Goal: Check status: Check status

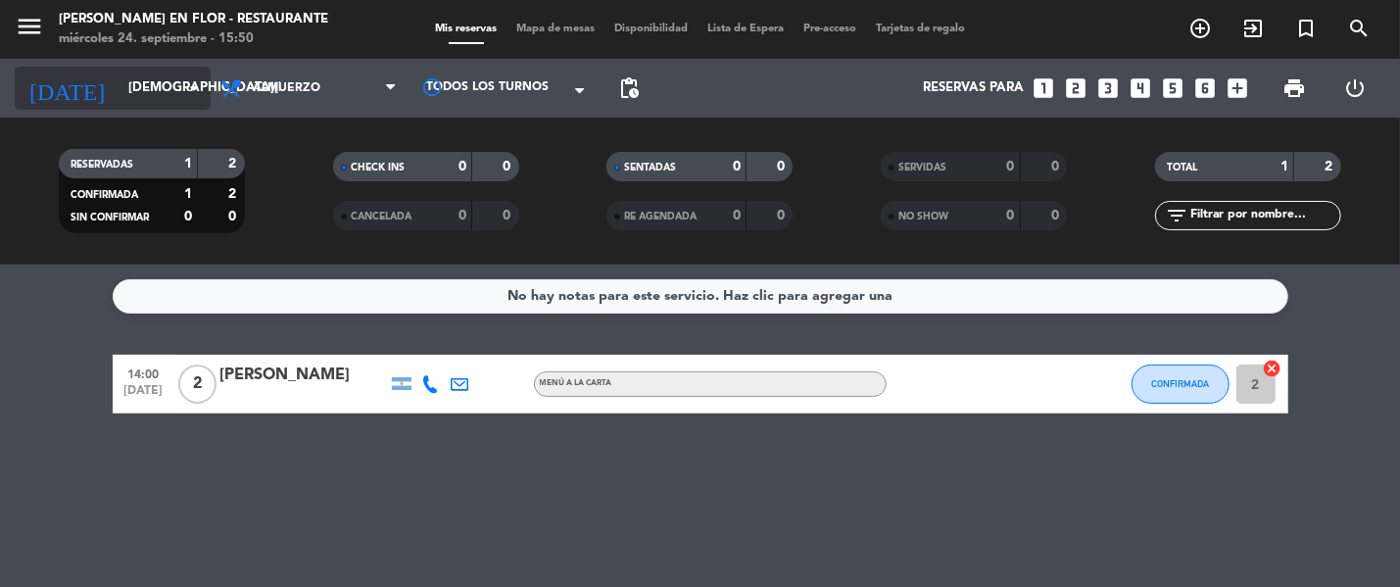
click at [136, 82] on input "[DEMOGRAPHIC_DATA][DATE]" at bounding box center [204, 88] width 171 height 35
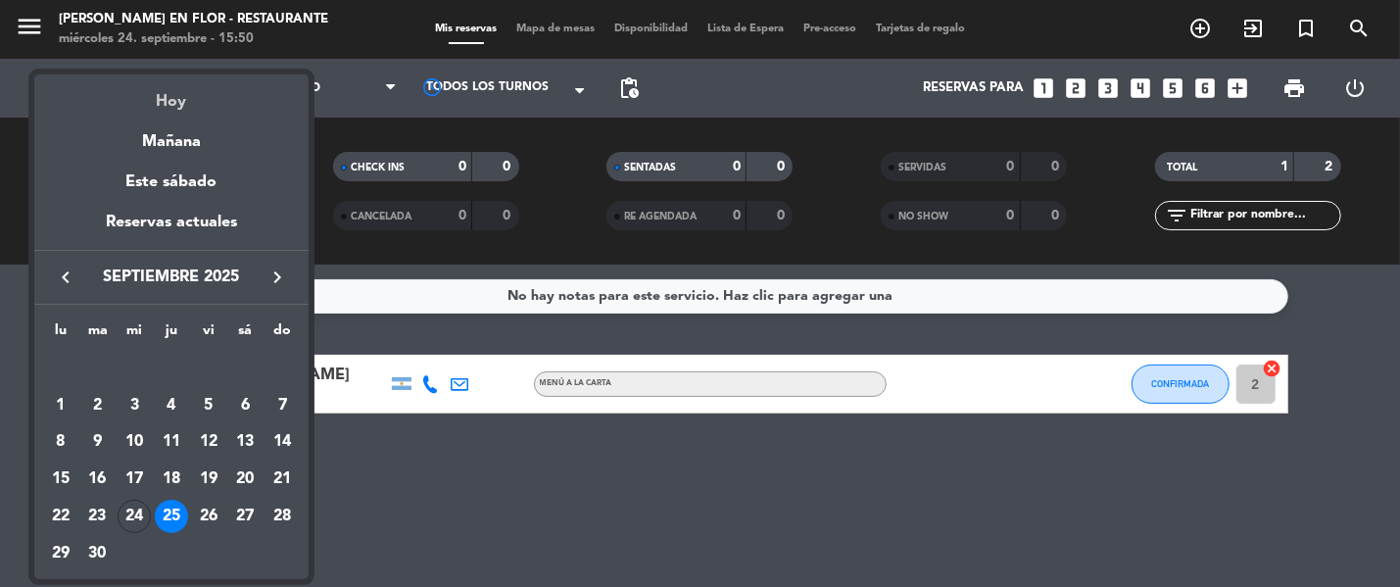
click at [143, 87] on div "Hoy" at bounding box center [171, 94] width 274 height 40
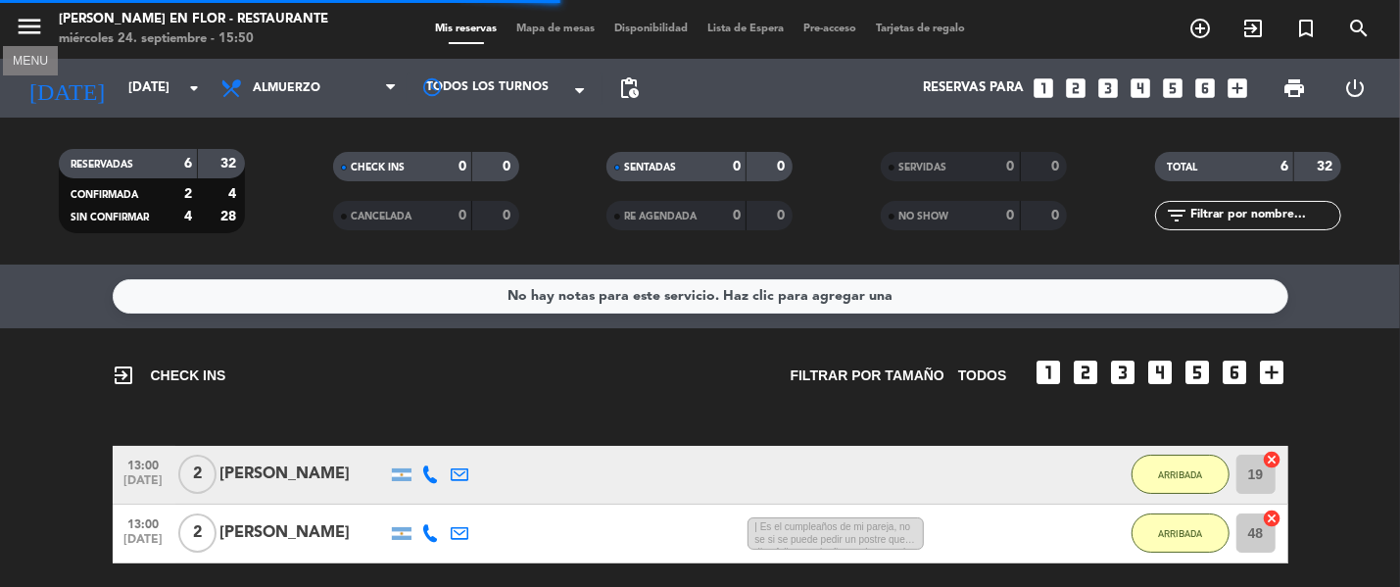
click at [26, 33] on icon "menu" at bounding box center [29, 26] width 29 height 29
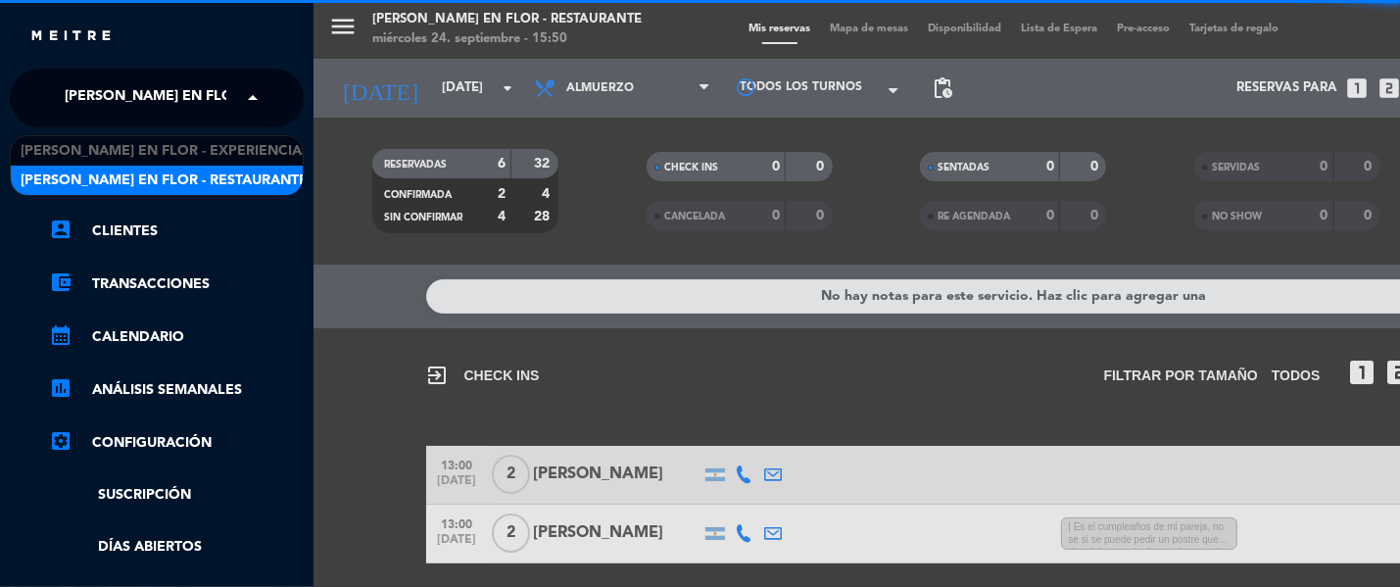
click at [128, 103] on span "[PERSON_NAME] en Flor - Restaurante" at bounding box center [208, 97] width 287 height 41
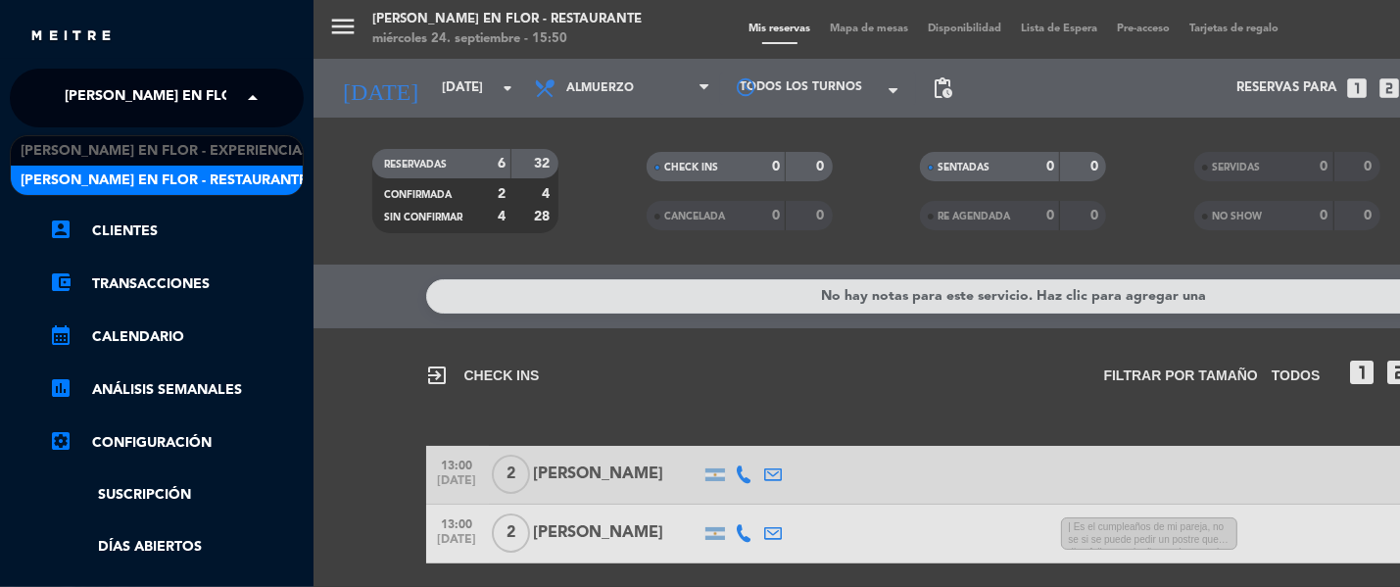
click at [156, 171] on span "[PERSON_NAME] en Flor - Restaurante" at bounding box center [164, 181] width 287 height 23
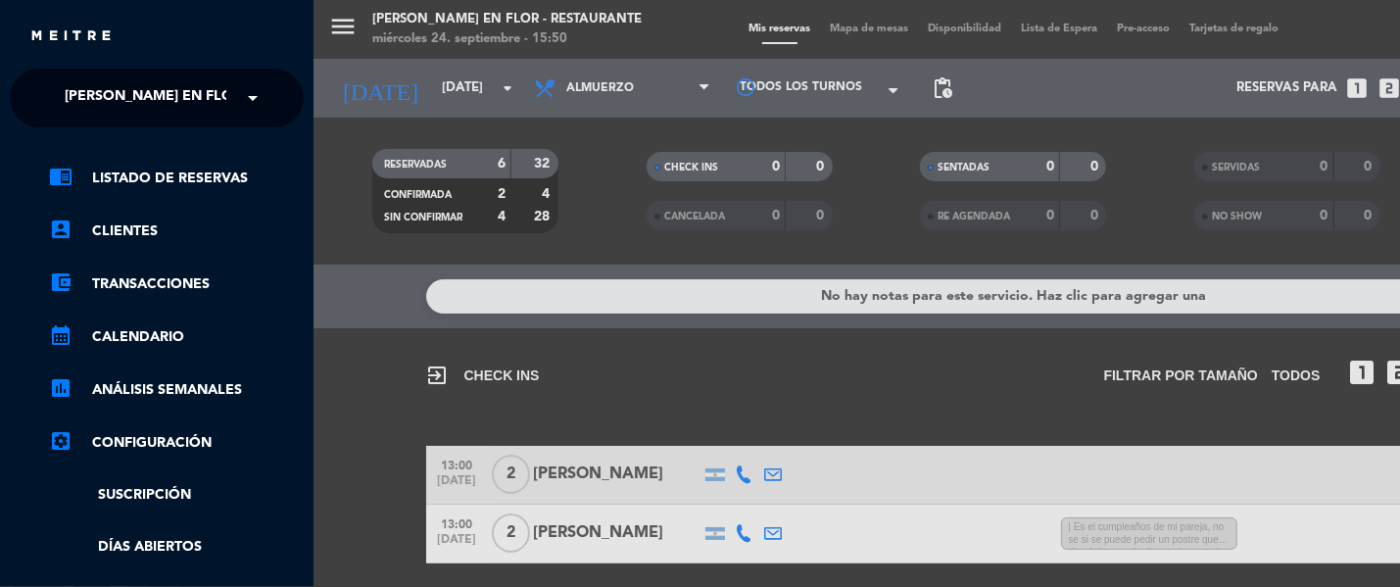
click at [160, 99] on span "[PERSON_NAME] en Flor - Restaurante" at bounding box center [208, 97] width 287 height 41
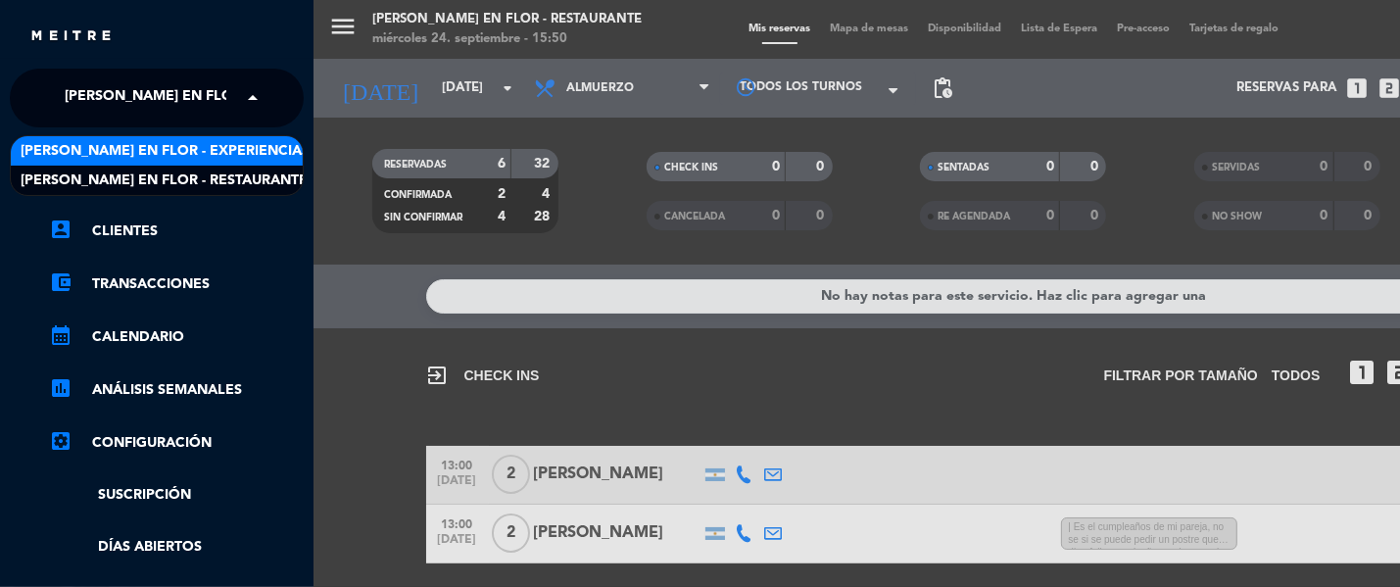
click at [172, 160] on span "[PERSON_NAME] en Flor - Experiencias" at bounding box center [165, 151] width 289 height 23
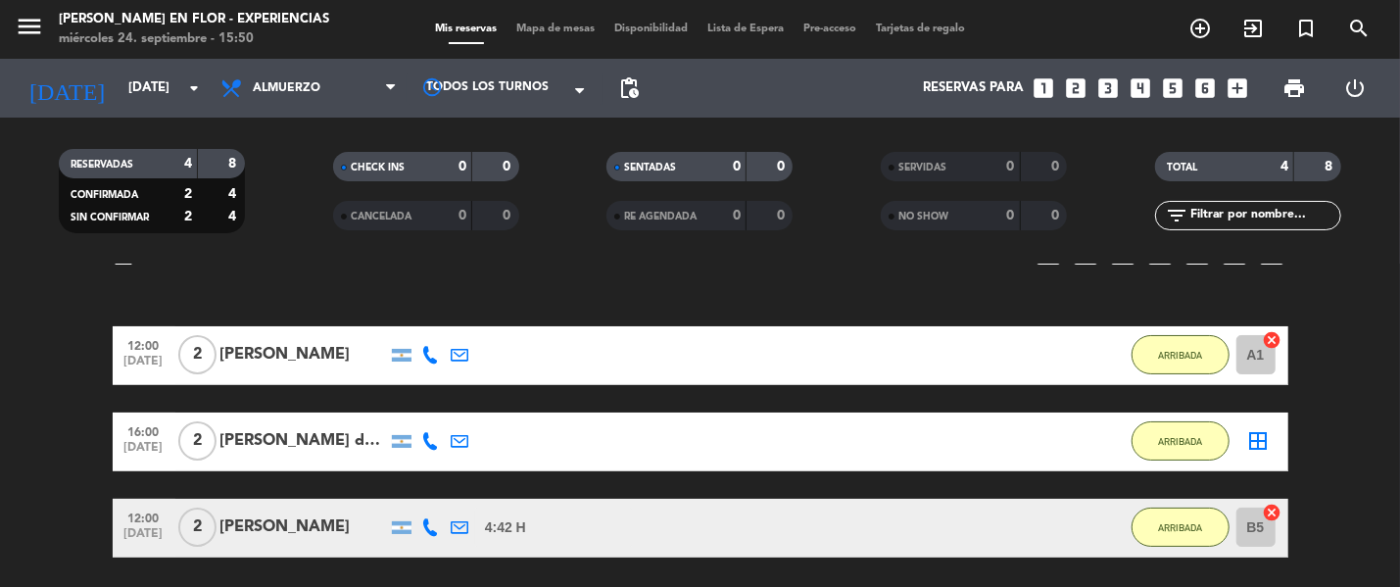
scroll to position [87, 0]
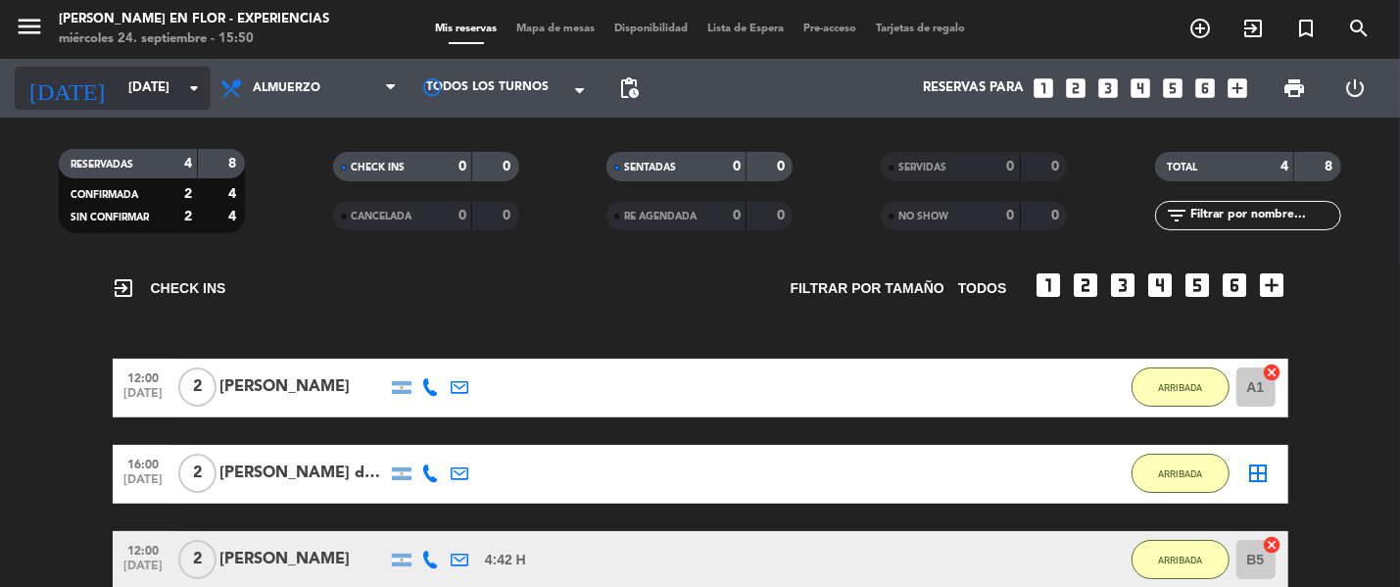
click at [161, 92] on input "[DATE]" at bounding box center [204, 88] width 171 height 35
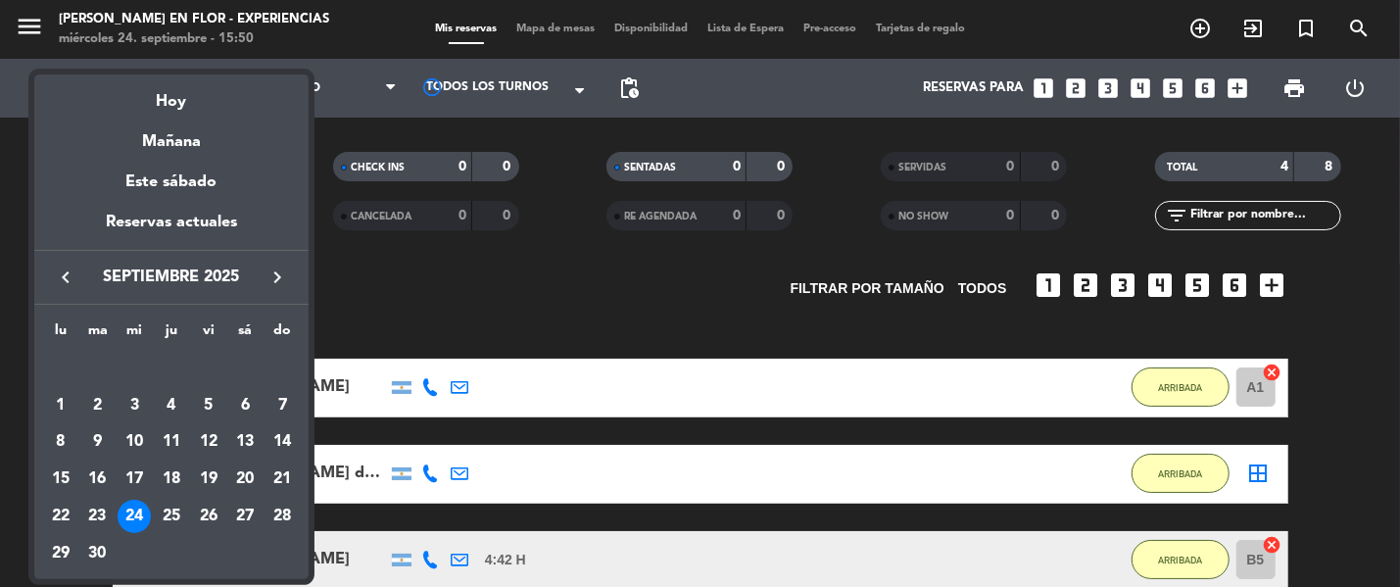
click at [33, 30] on div at bounding box center [700, 293] width 1400 height 587
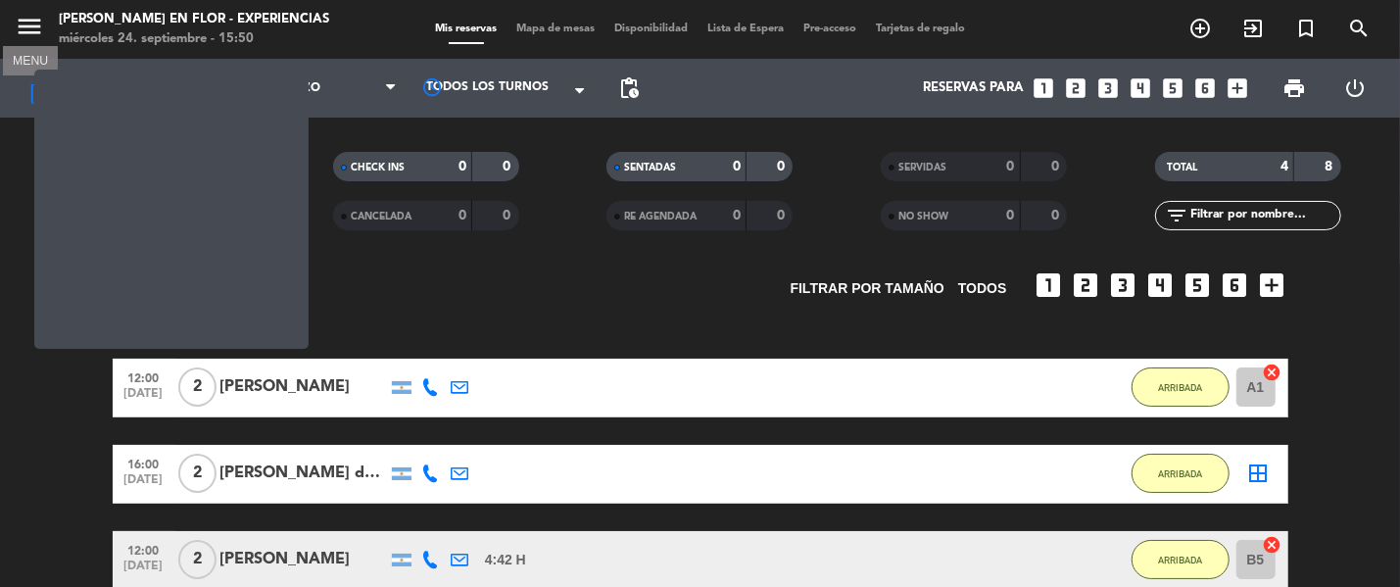
click at [33, 30] on icon "menu" at bounding box center [29, 26] width 29 height 29
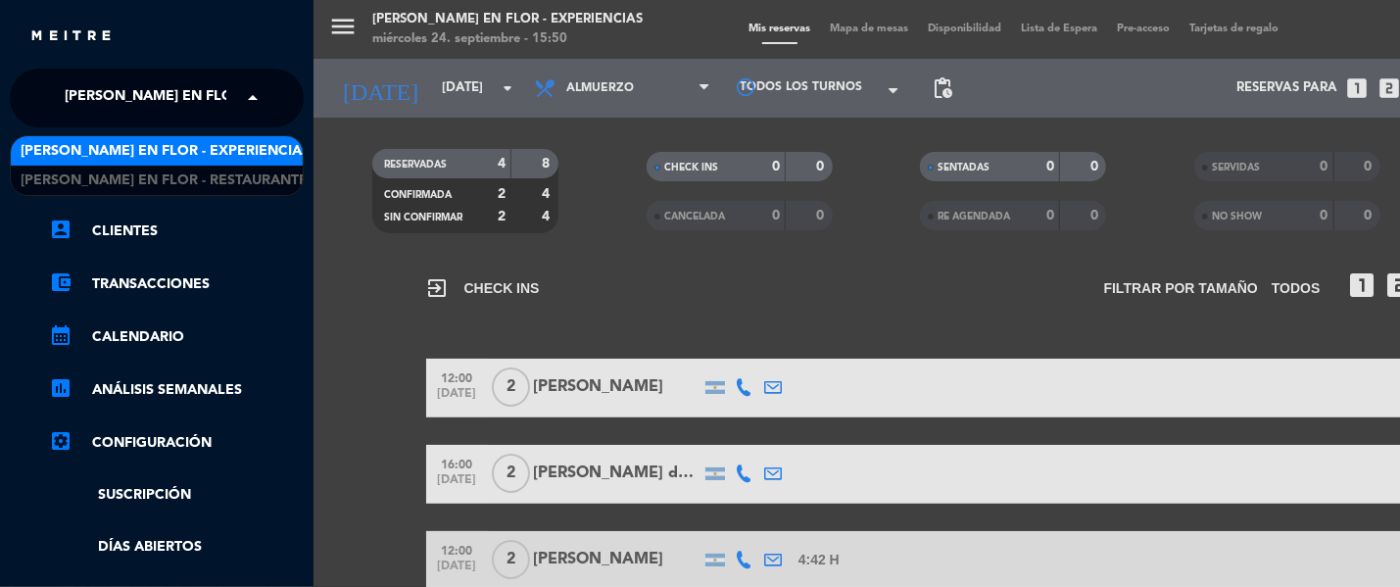
drag, startPoint x: 111, startPoint y: 105, endPoint x: 133, endPoint y: 132, distance: 35.5
click at [111, 106] on span "[PERSON_NAME] en Flor - Experiencias" at bounding box center [209, 97] width 289 height 41
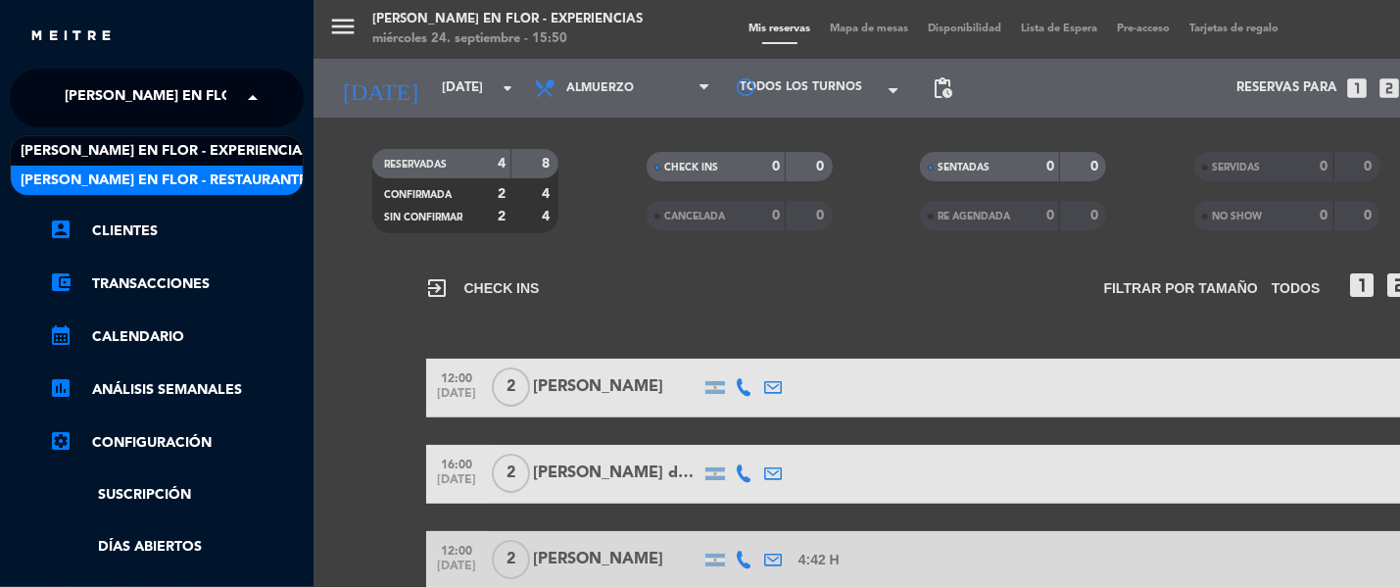
click at [142, 172] on span "[PERSON_NAME] en Flor - Restaurante" at bounding box center [164, 181] width 287 height 23
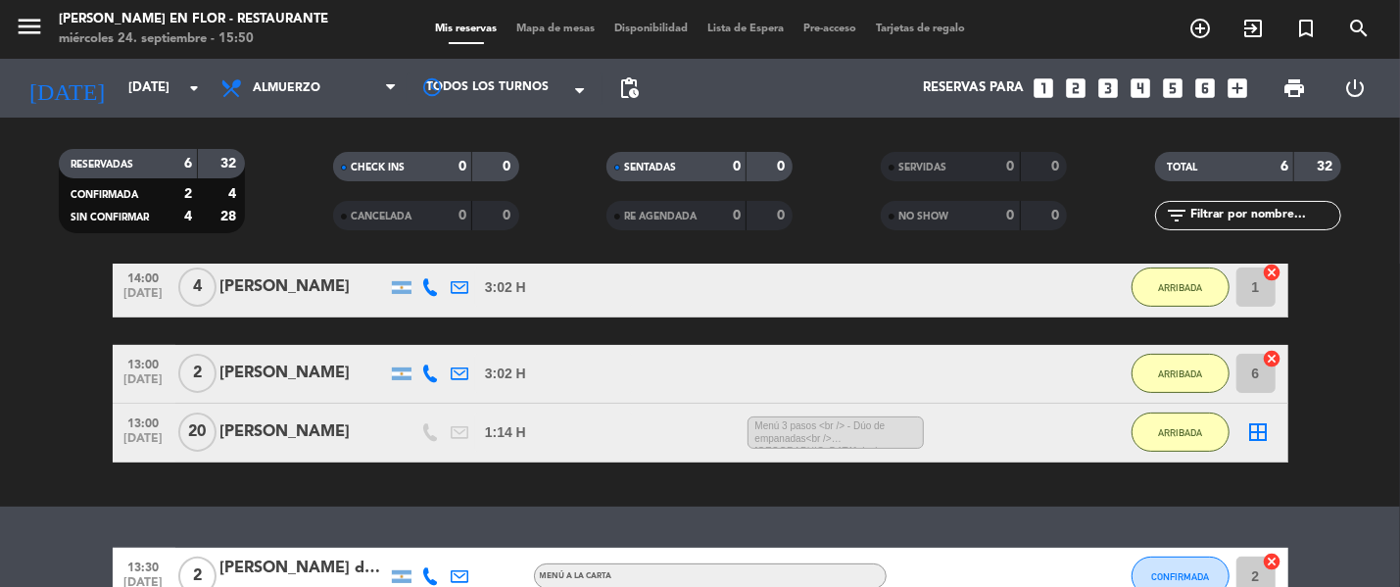
scroll to position [450, 0]
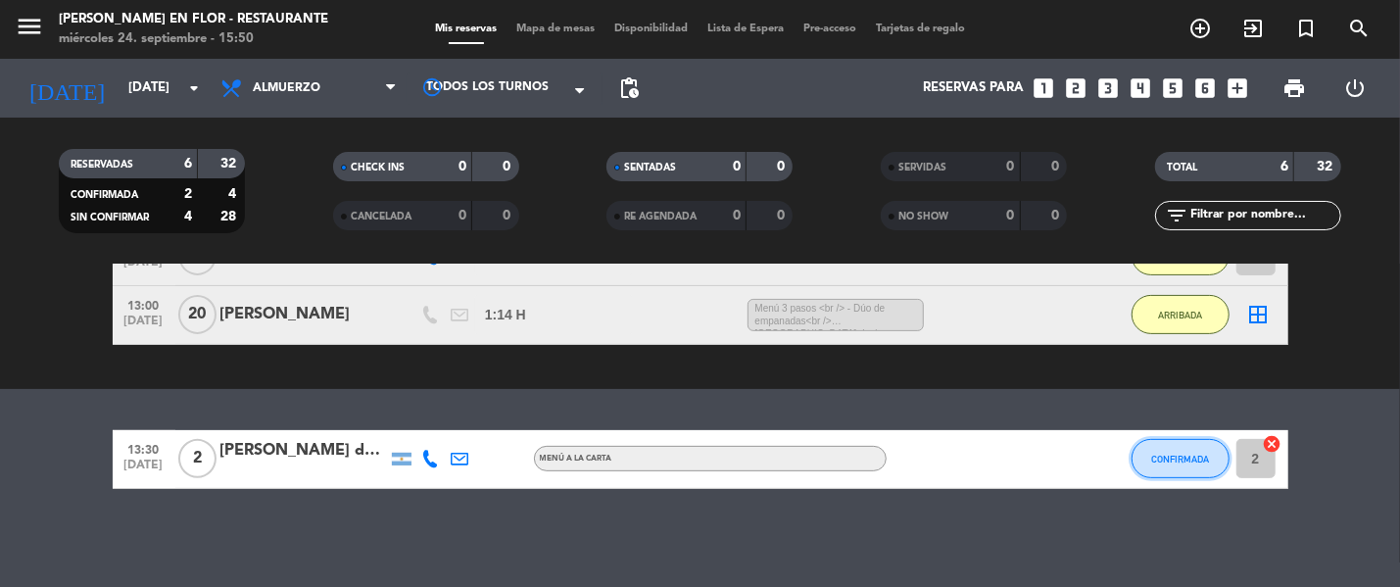
click at [1177, 458] on span "CONFIRMADA" at bounding box center [1180, 459] width 58 height 11
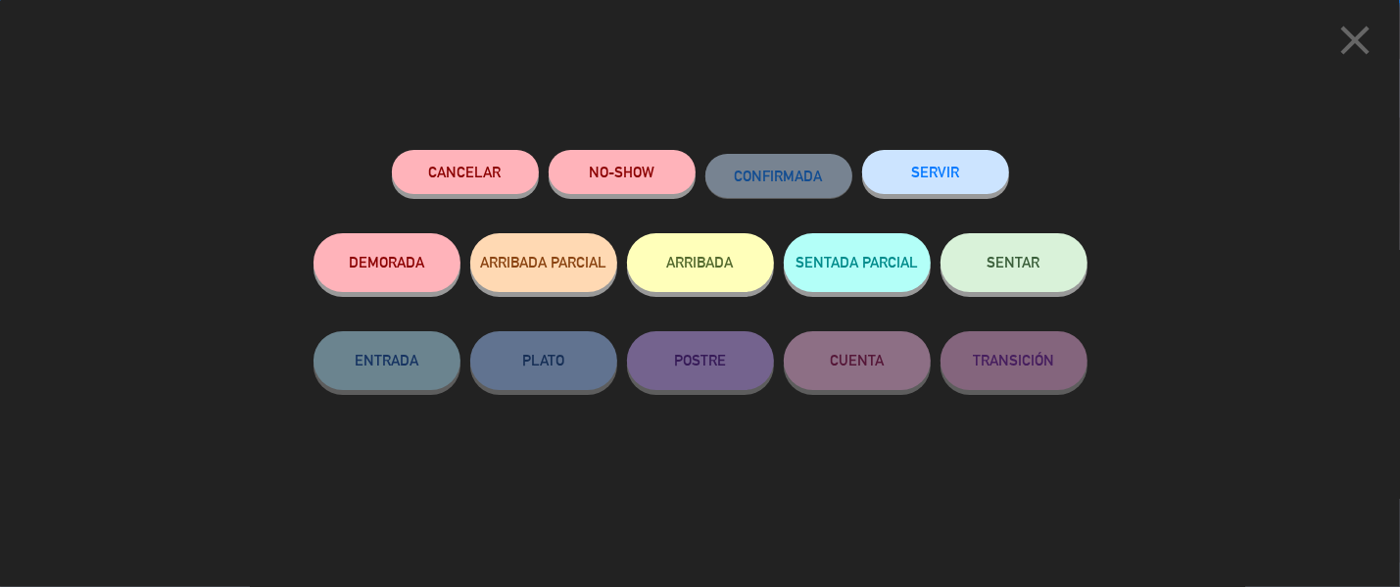
click at [669, 264] on button "ARRIBADA" at bounding box center [700, 262] width 147 height 59
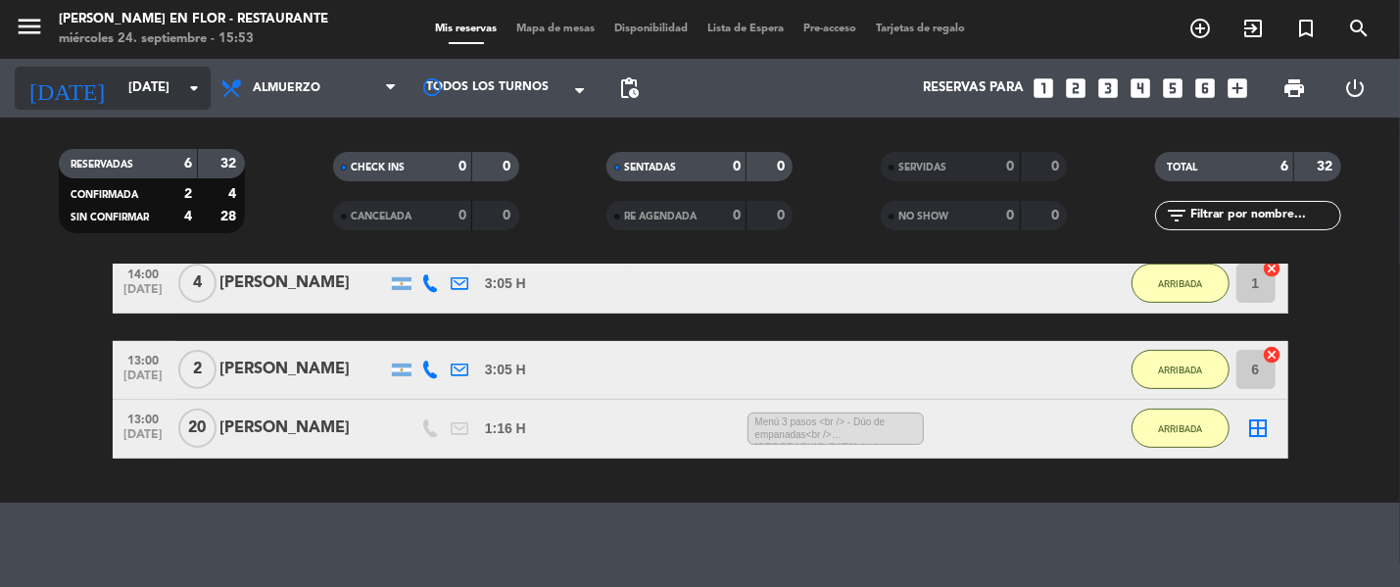
click at [119, 98] on input "[DATE]" at bounding box center [204, 88] width 171 height 35
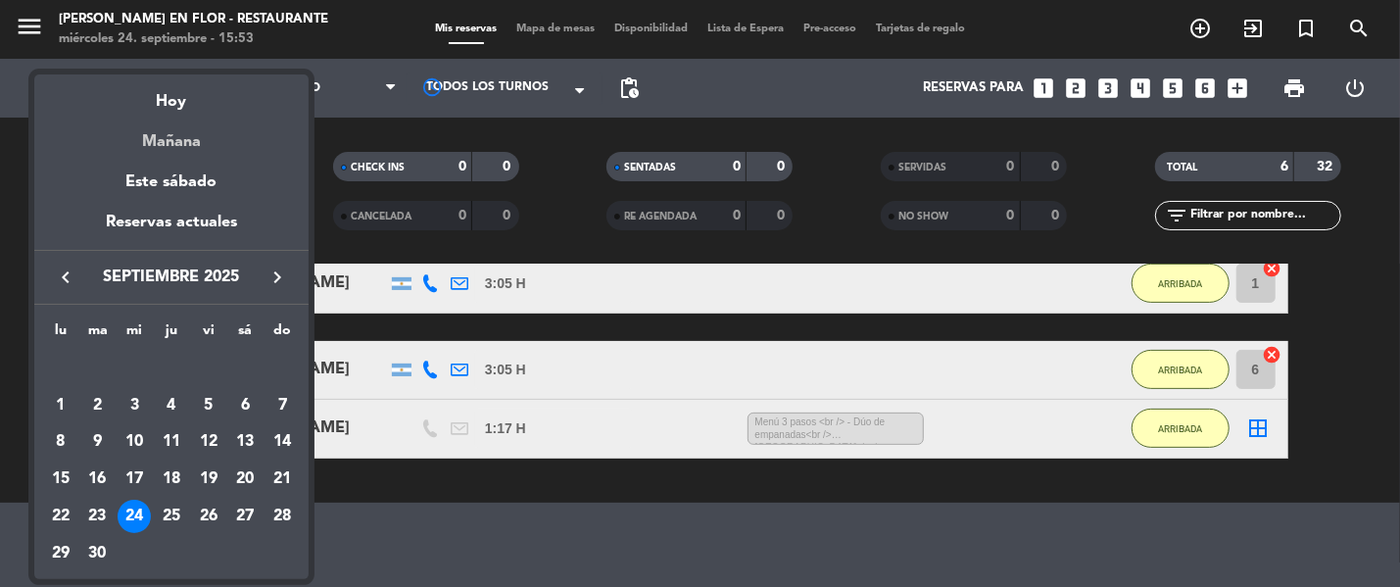
click at [164, 127] on div "Mañana" at bounding box center [171, 135] width 274 height 40
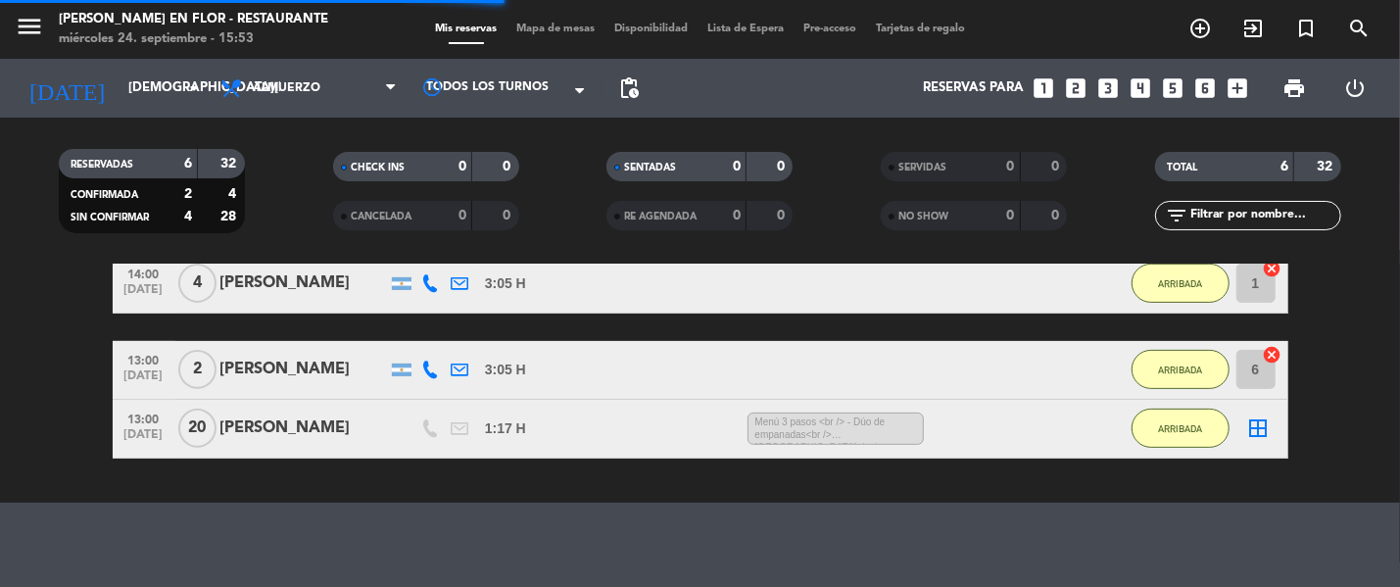
scroll to position [0, 0]
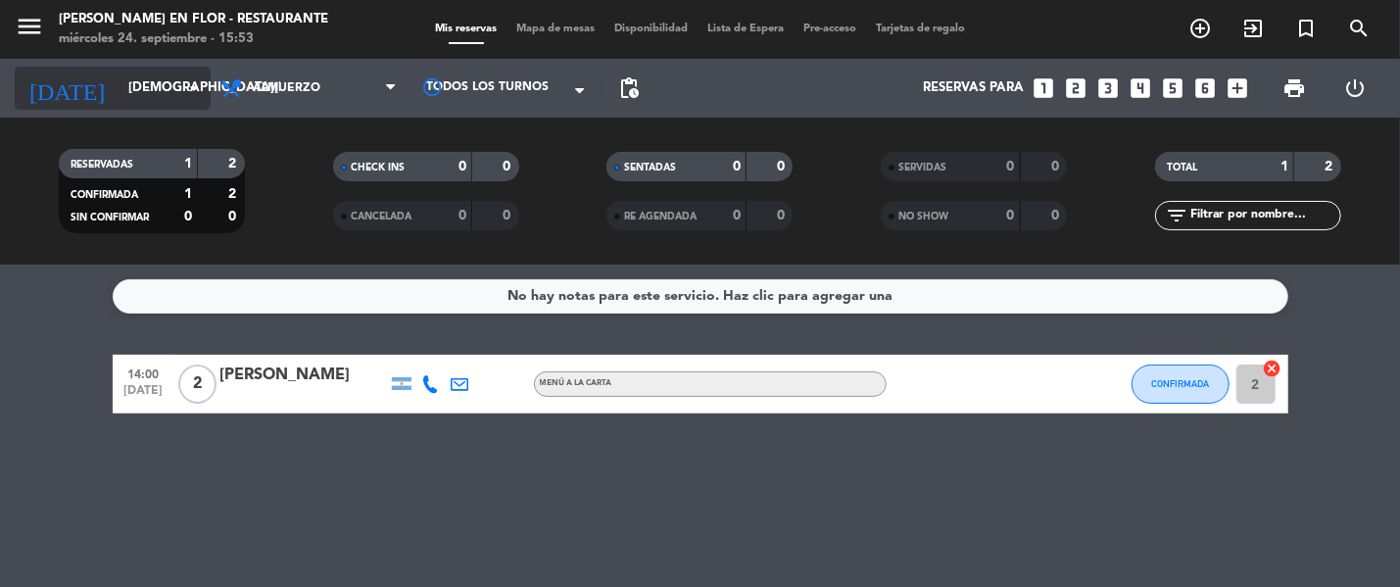
click at [149, 104] on input "[DEMOGRAPHIC_DATA][DATE]" at bounding box center [204, 88] width 171 height 35
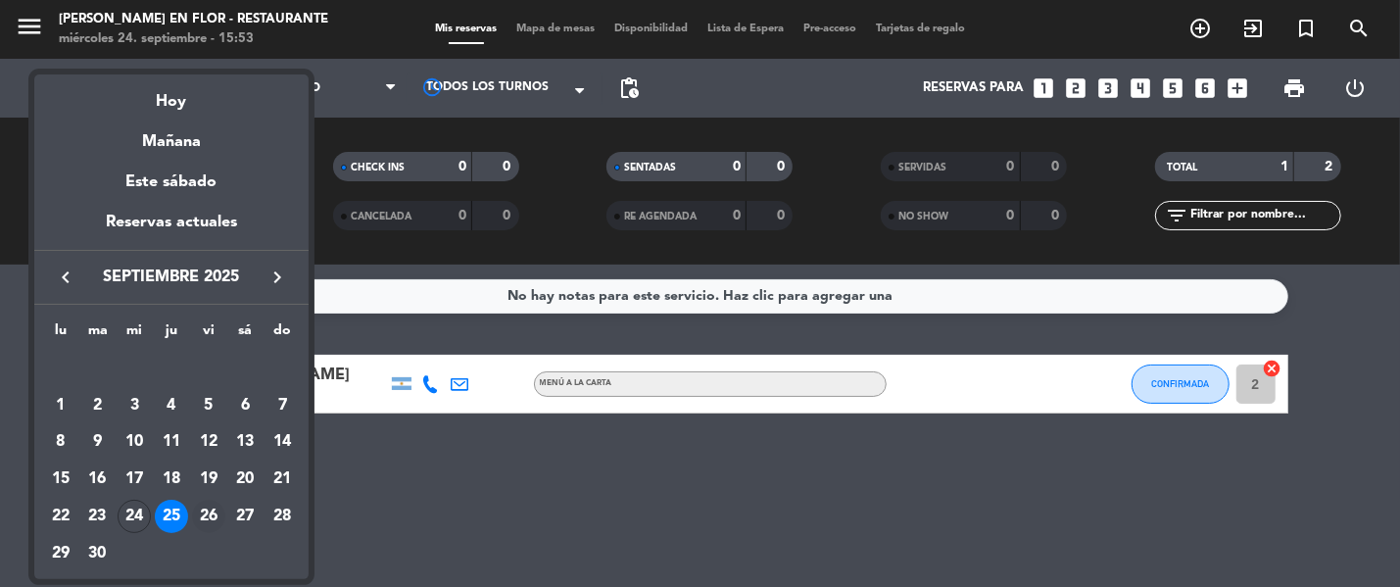
click at [214, 512] on div "26" at bounding box center [208, 516] width 33 height 33
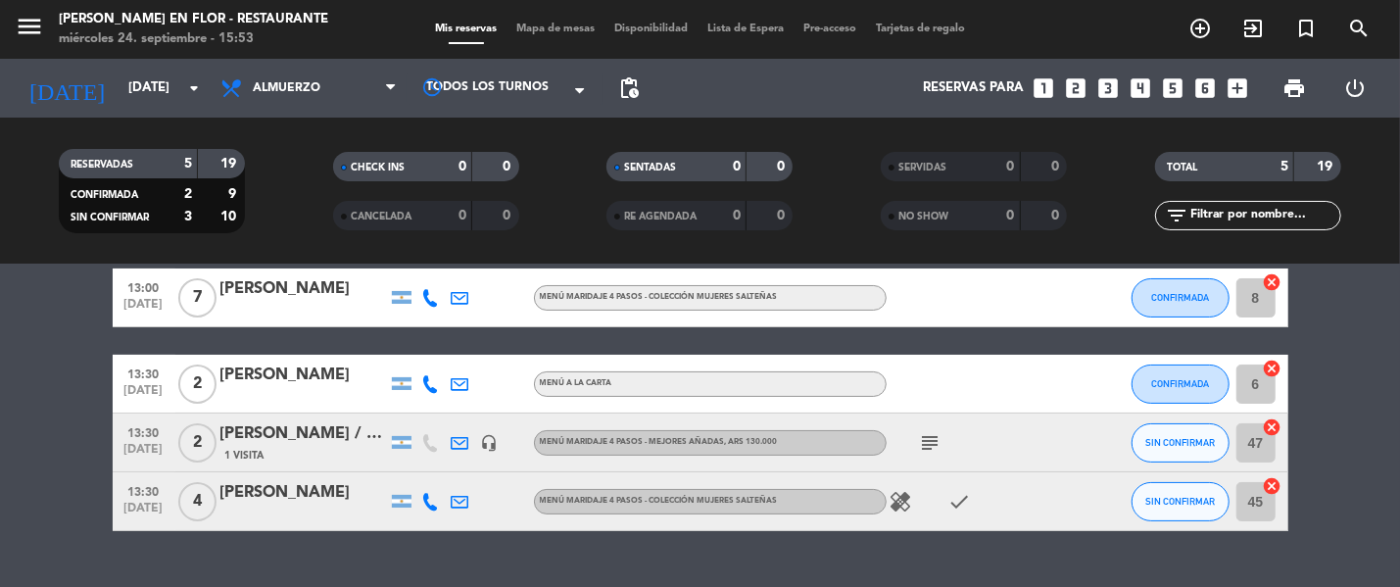
scroll to position [214, 0]
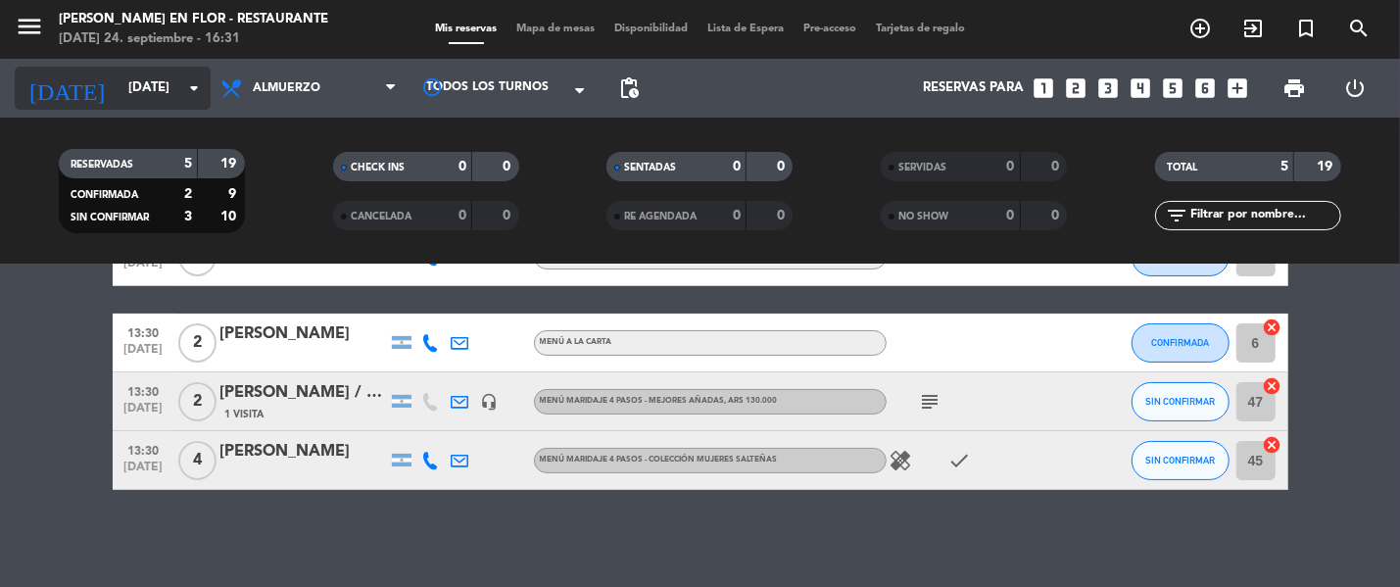
click at [140, 96] on input "[DATE]" at bounding box center [204, 88] width 171 height 35
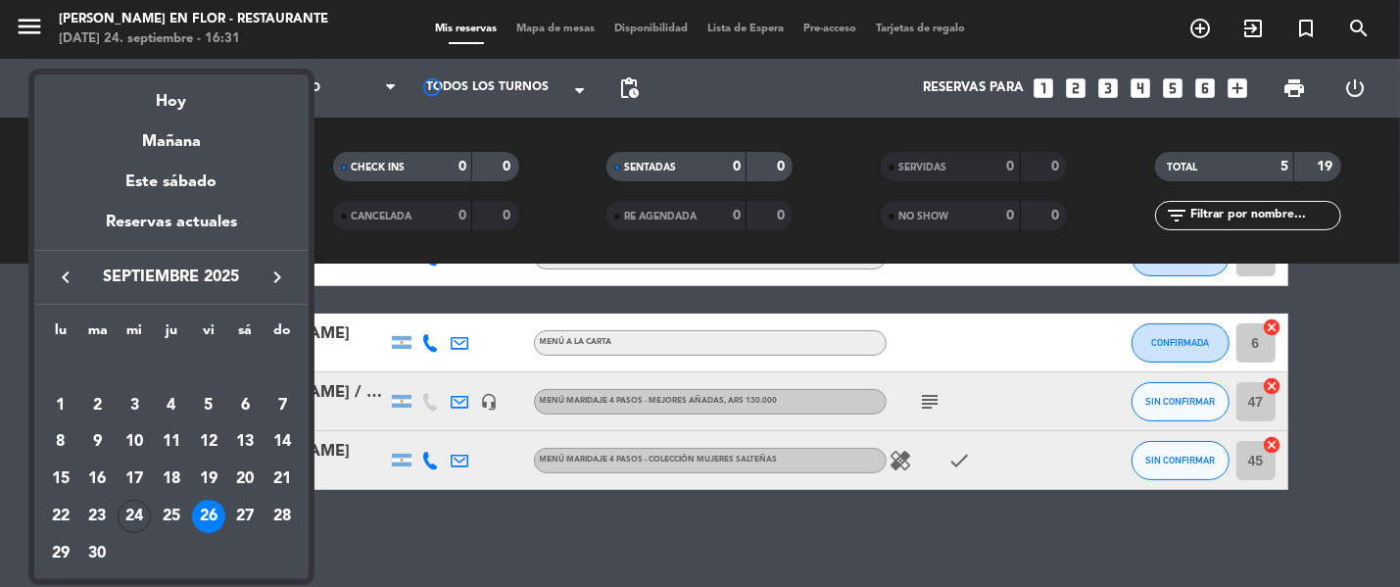
click at [284, 299] on div "keyboard_arrow_left septiembre 2025 keyboard_arrow_right" at bounding box center [171, 277] width 274 height 55
click at [273, 278] on icon "keyboard_arrow_right" at bounding box center [278, 278] width 24 height 24
click at [245, 517] on div "27" at bounding box center [244, 516] width 33 height 33
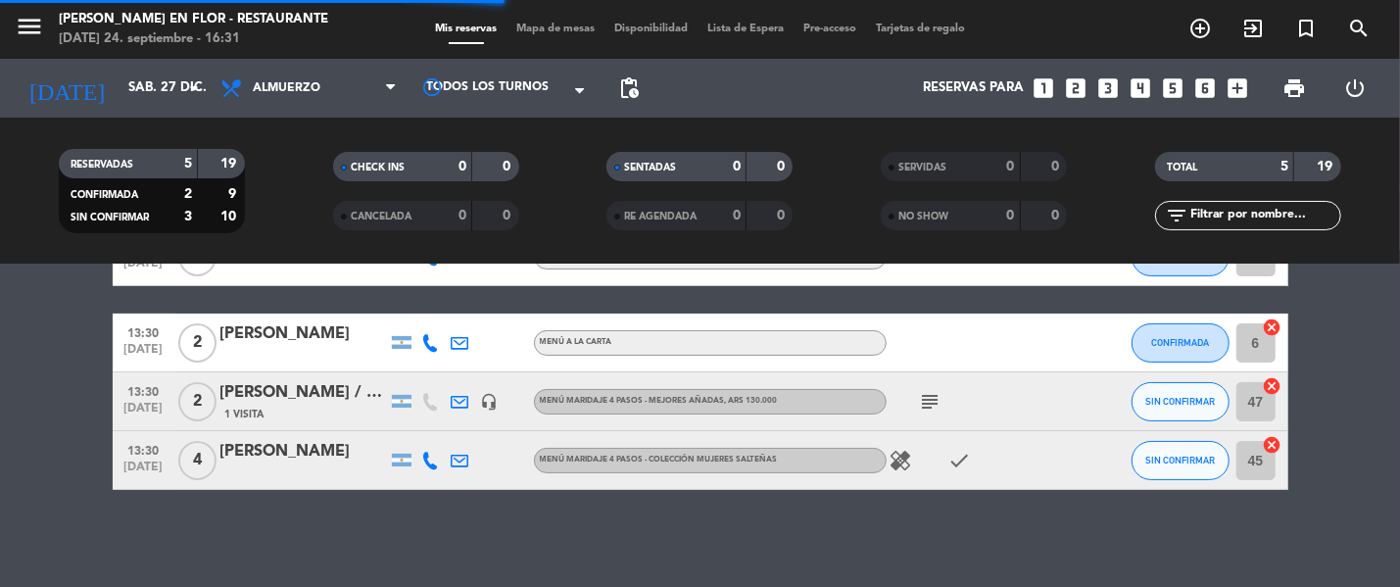
scroll to position [0, 0]
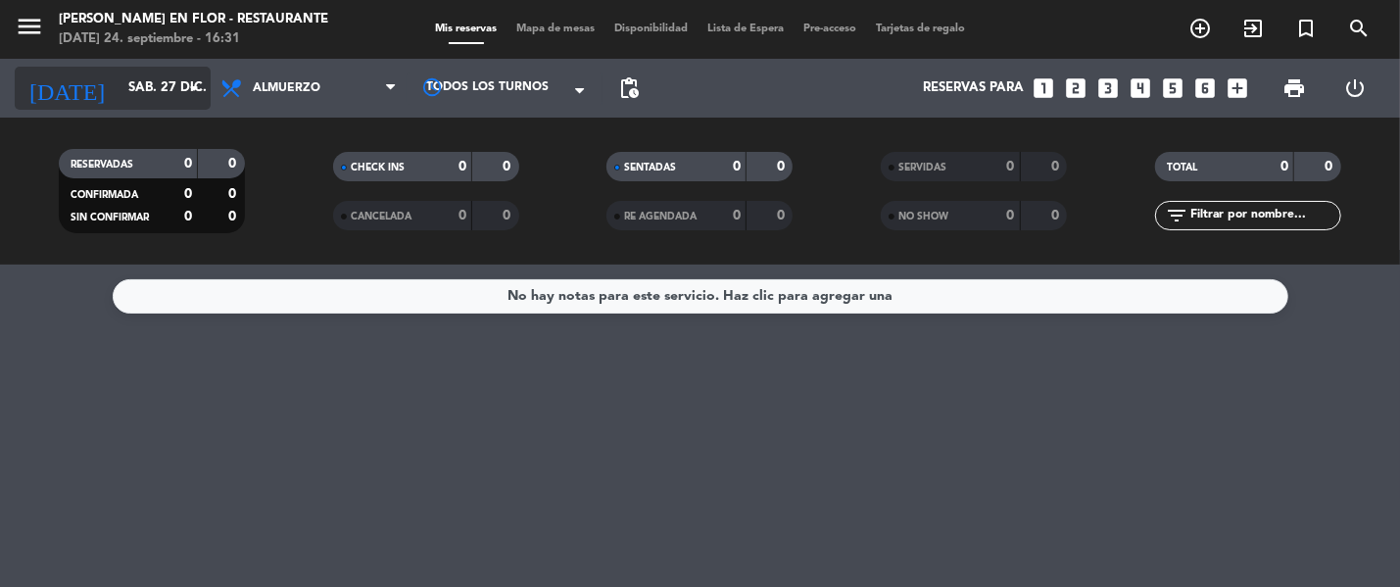
click at [153, 98] on input "sáb. 27 dic." at bounding box center [204, 88] width 171 height 35
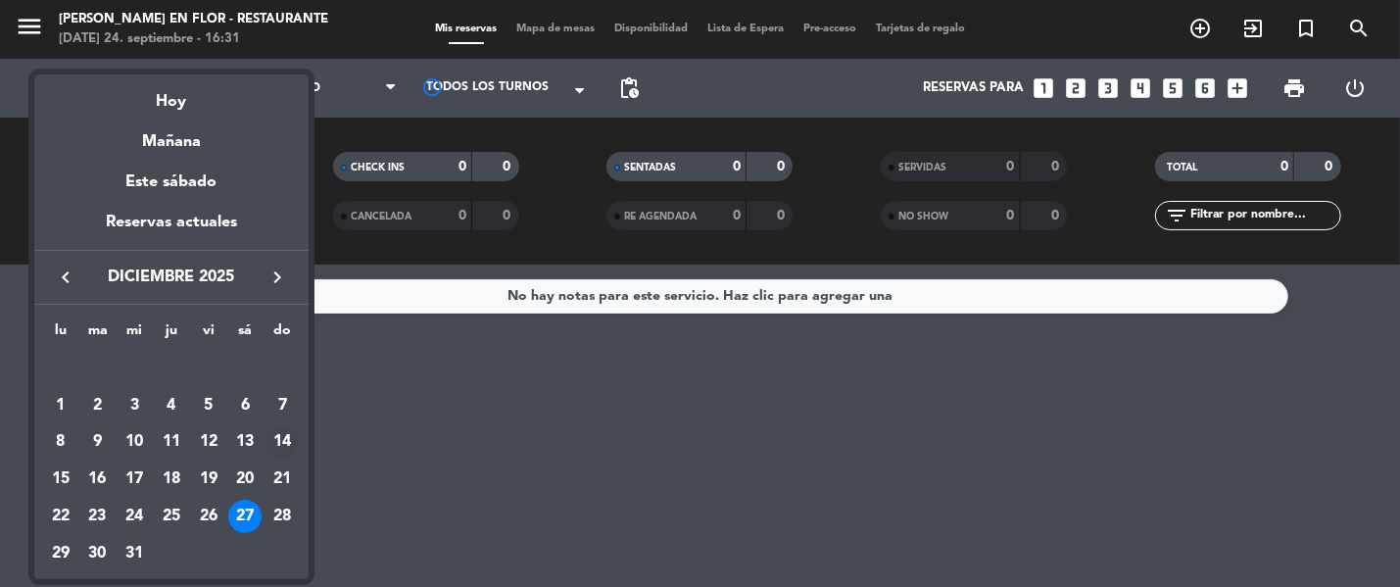
click at [275, 440] on div "14" at bounding box center [282, 441] width 33 height 33
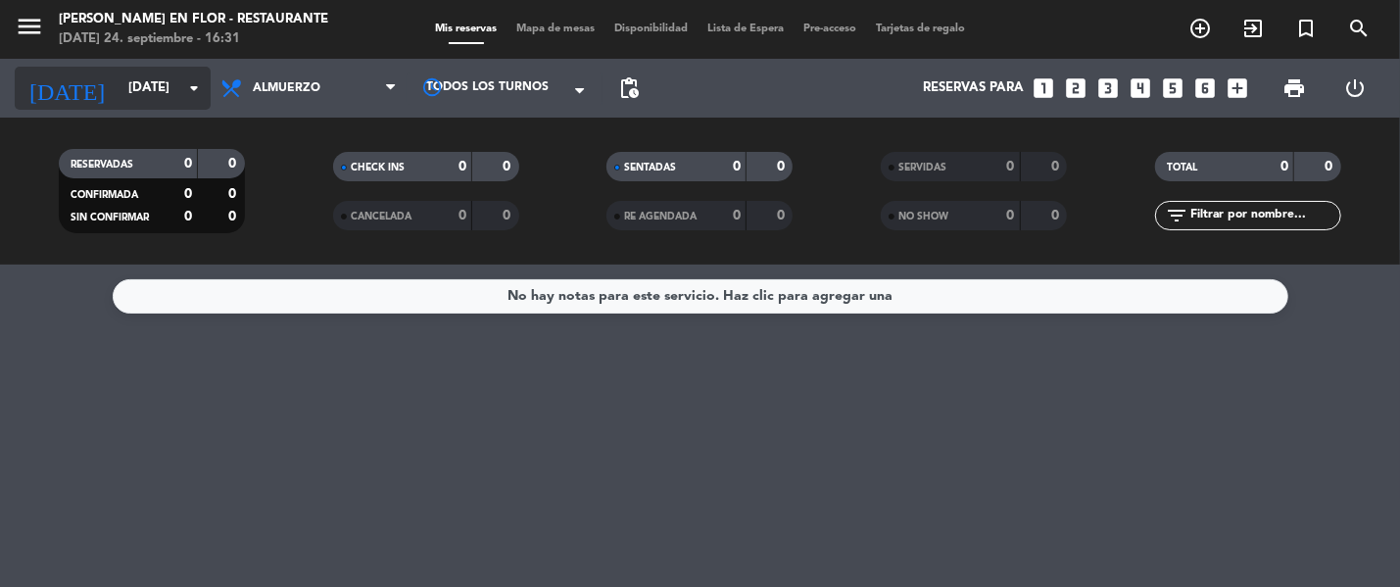
click at [135, 83] on input "[DATE]" at bounding box center [204, 88] width 171 height 35
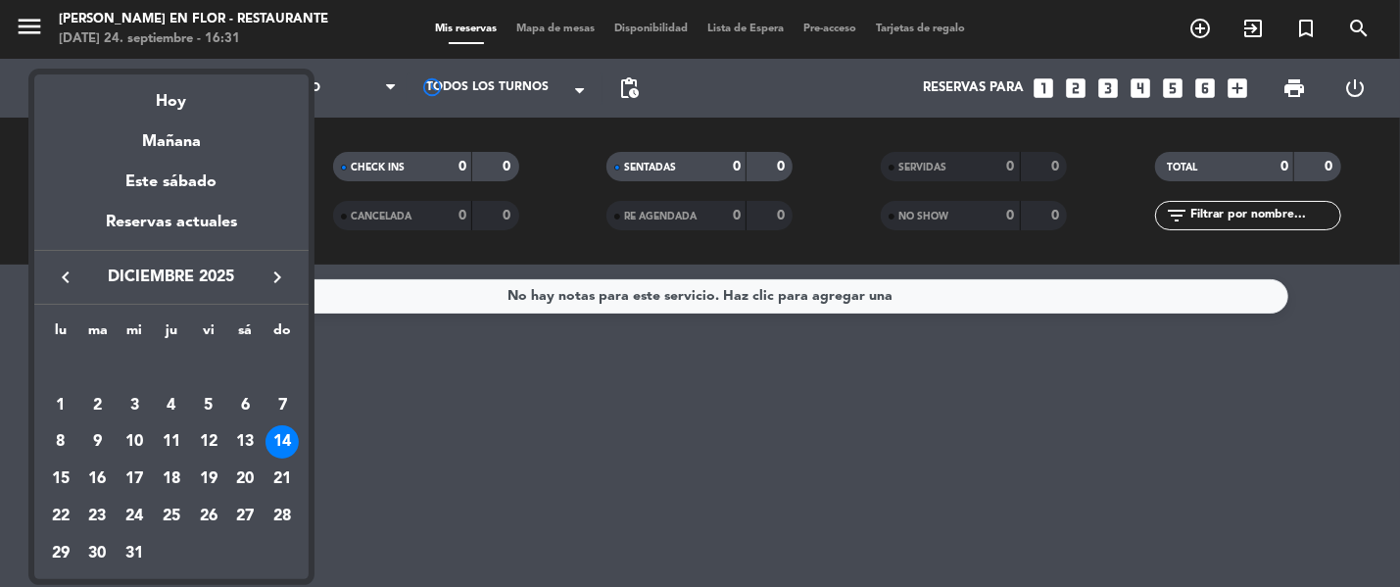
click at [63, 492] on div "15" at bounding box center [60, 478] width 33 height 33
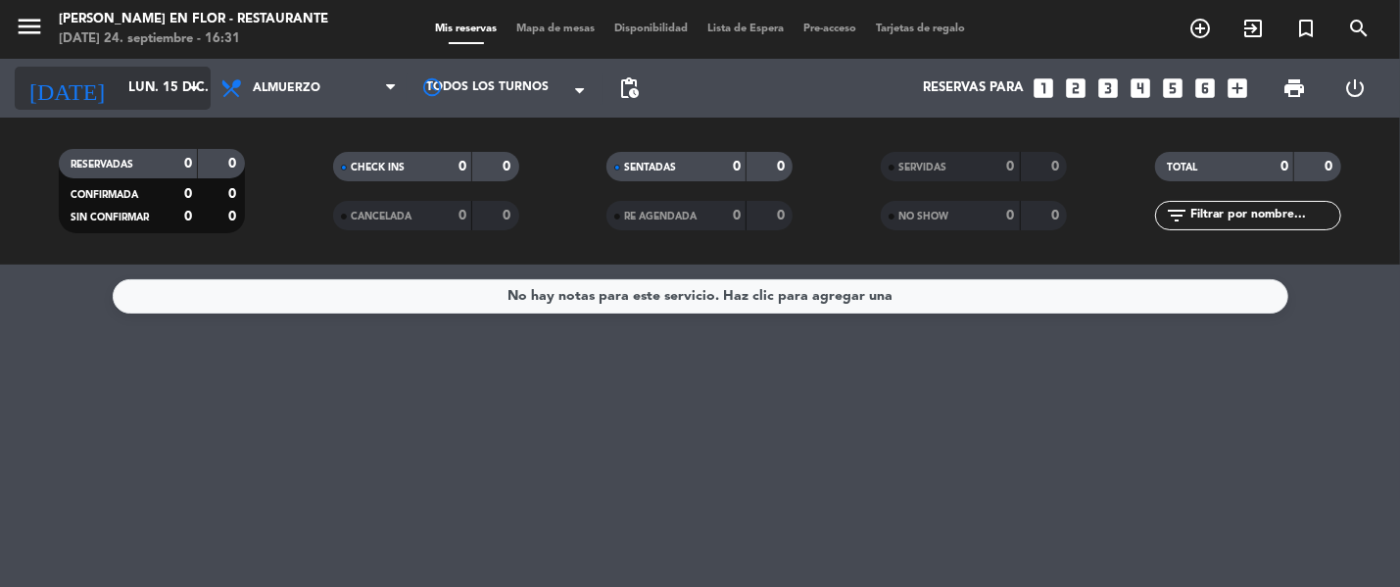
click at [135, 79] on input "lun. 15 dic." at bounding box center [204, 88] width 171 height 35
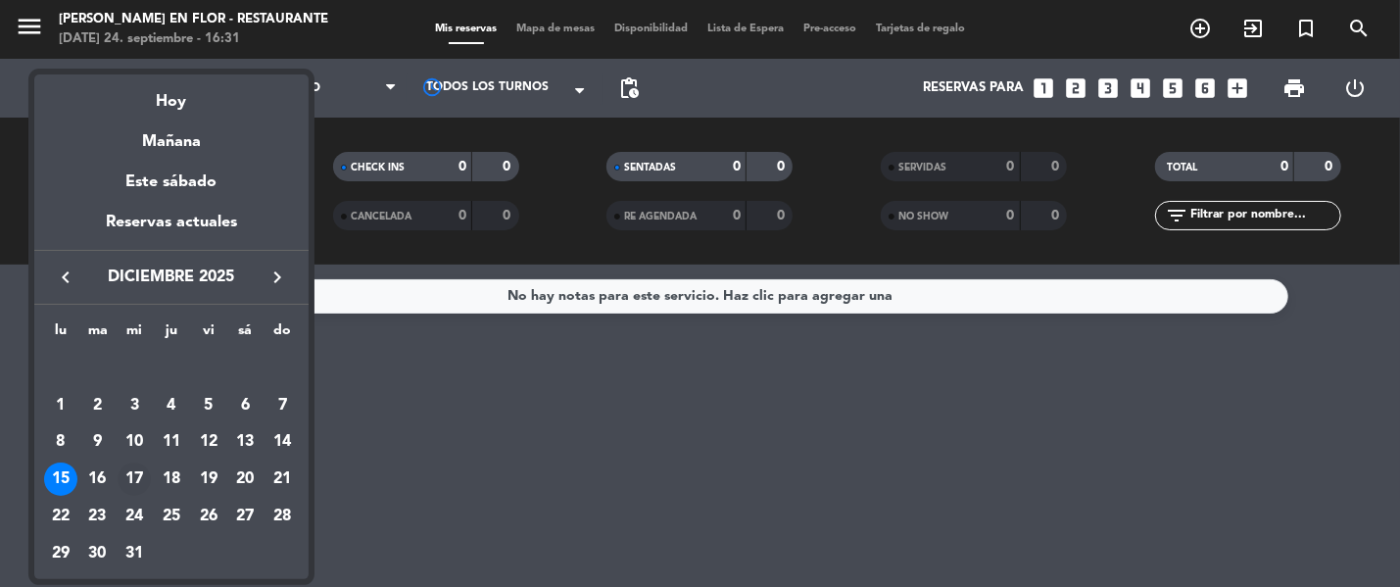
click at [142, 477] on div "17" at bounding box center [134, 478] width 33 height 33
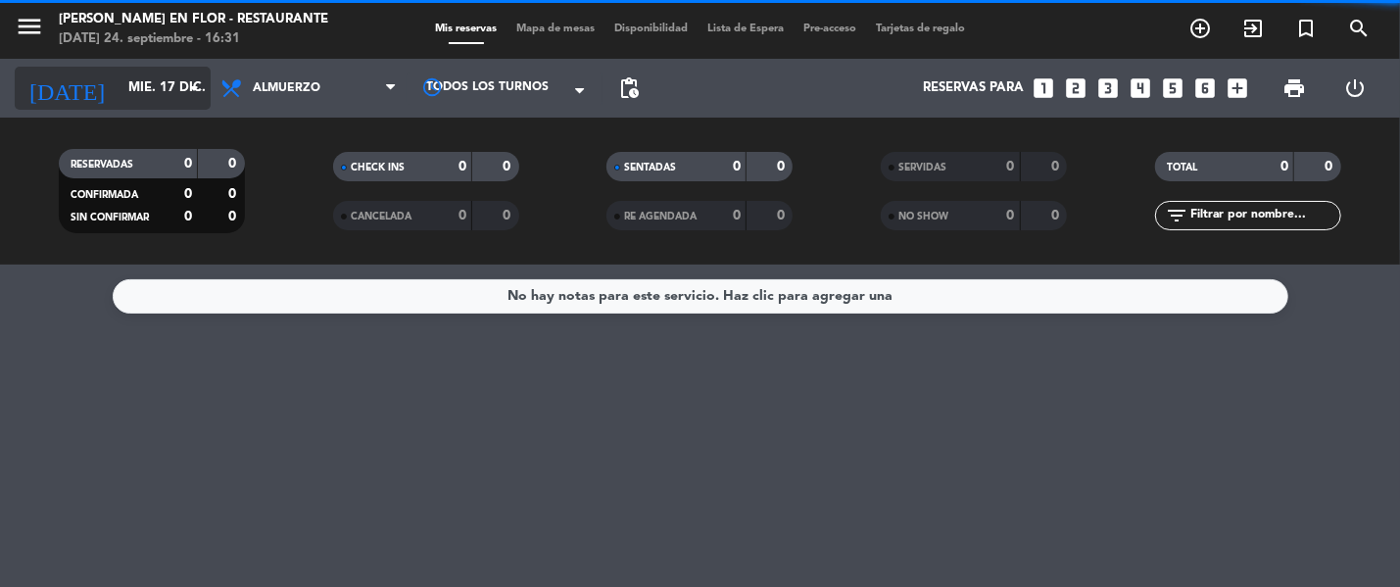
click at [152, 83] on input "mié. 17 dic." at bounding box center [204, 88] width 171 height 35
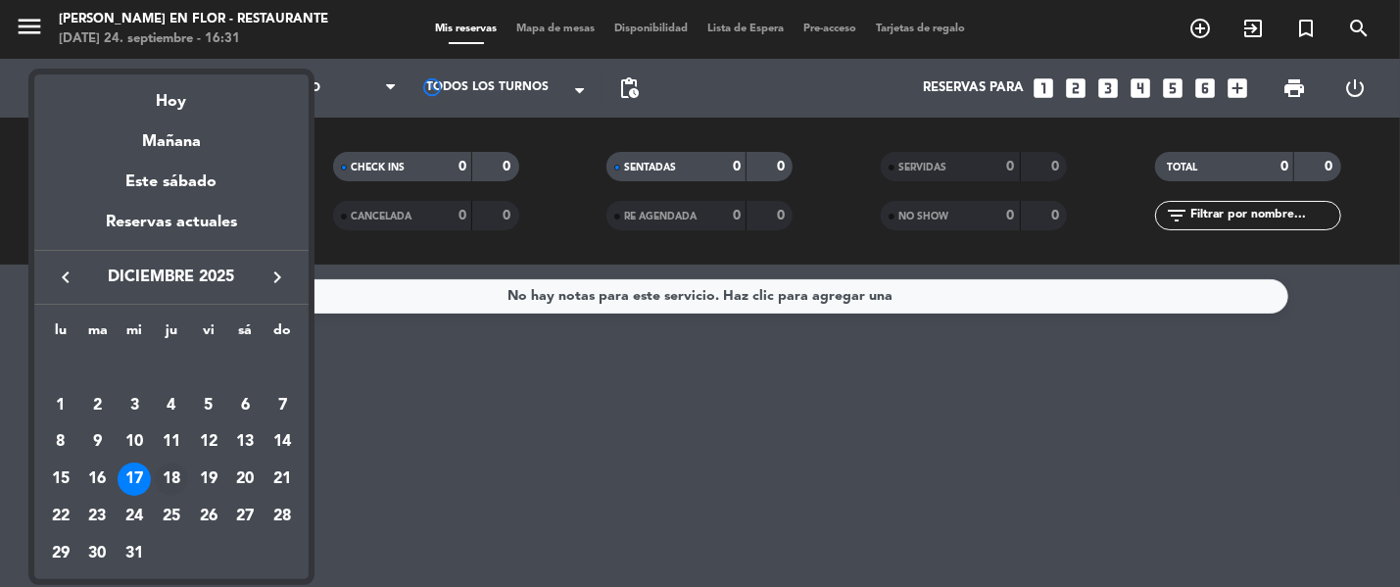
click at [170, 471] on div "18" at bounding box center [171, 478] width 33 height 33
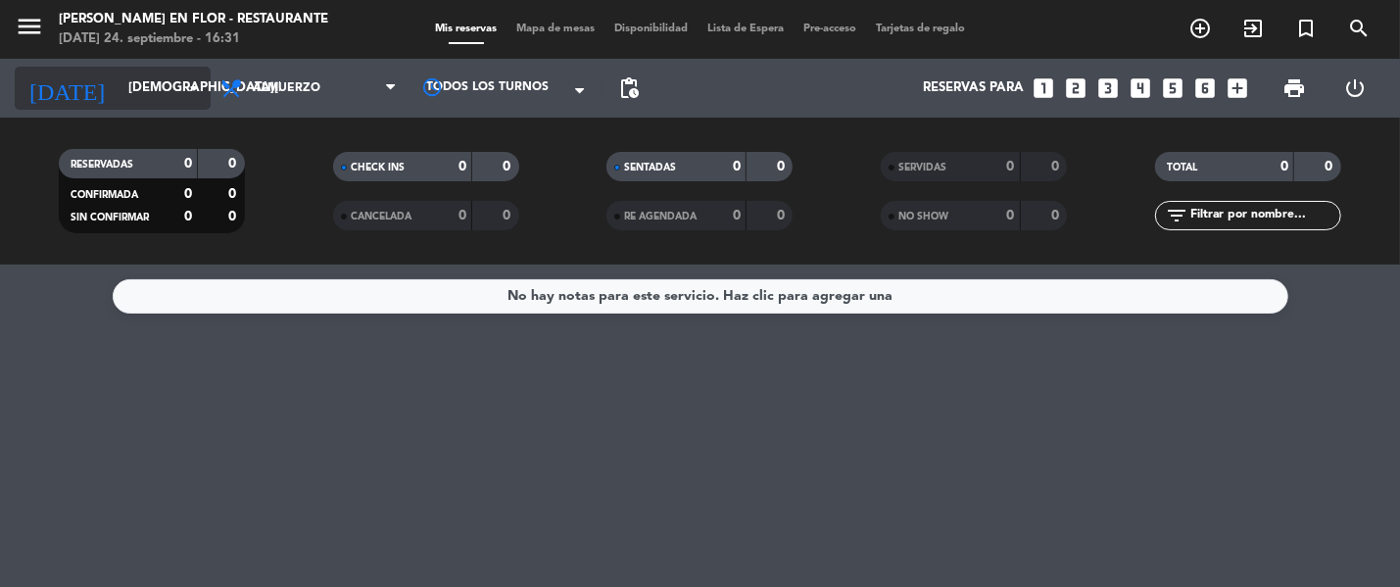
click at [145, 96] on input "[DEMOGRAPHIC_DATA][DATE]" at bounding box center [204, 88] width 171 height 35
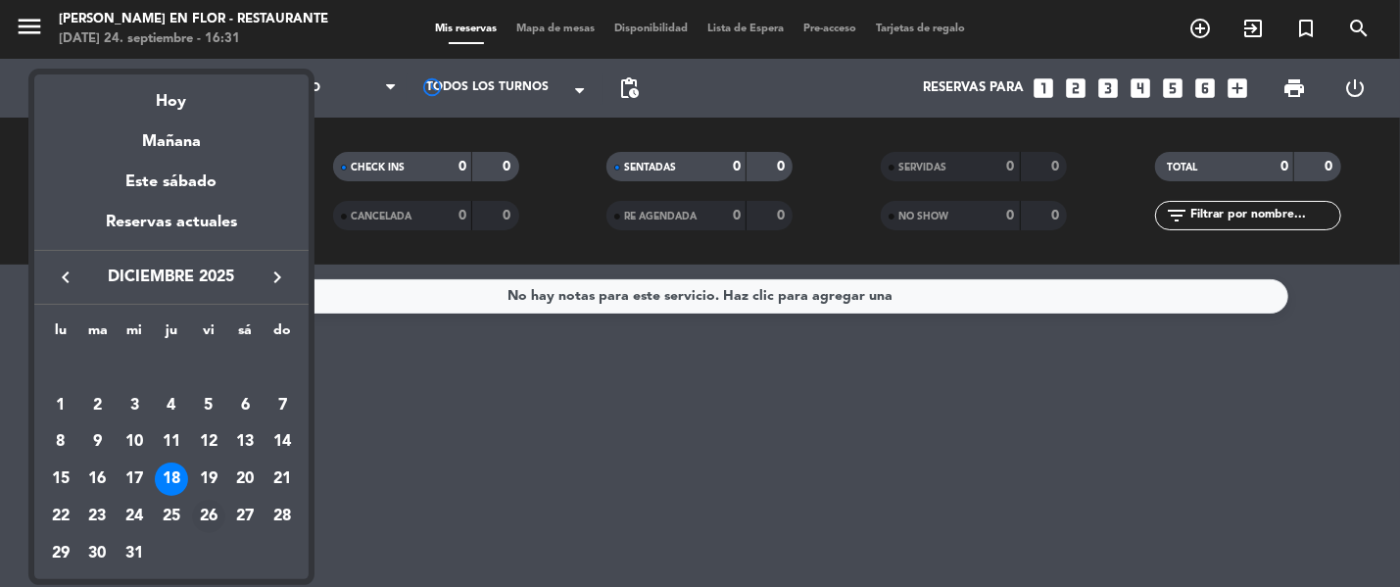
click at [207, 528] on div "26" at bounding box center [208, 516] width 33 height 33
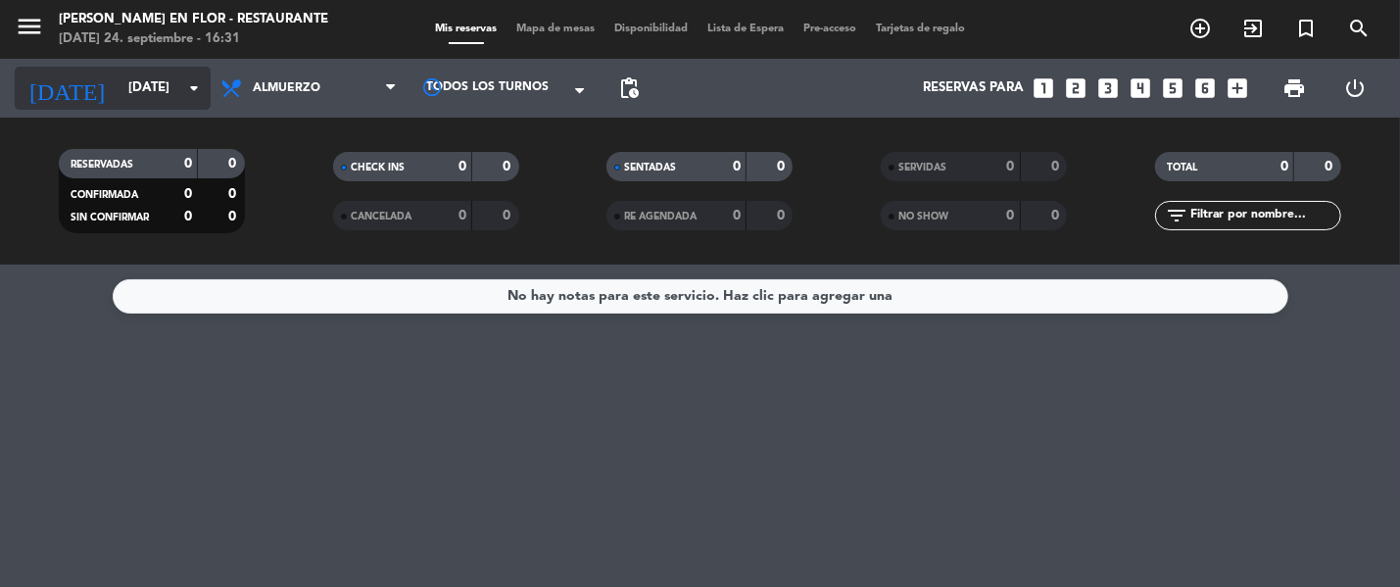
click at [152, 96] on input "[DATE]" at bounding box center [204, 88] width 171 height 35
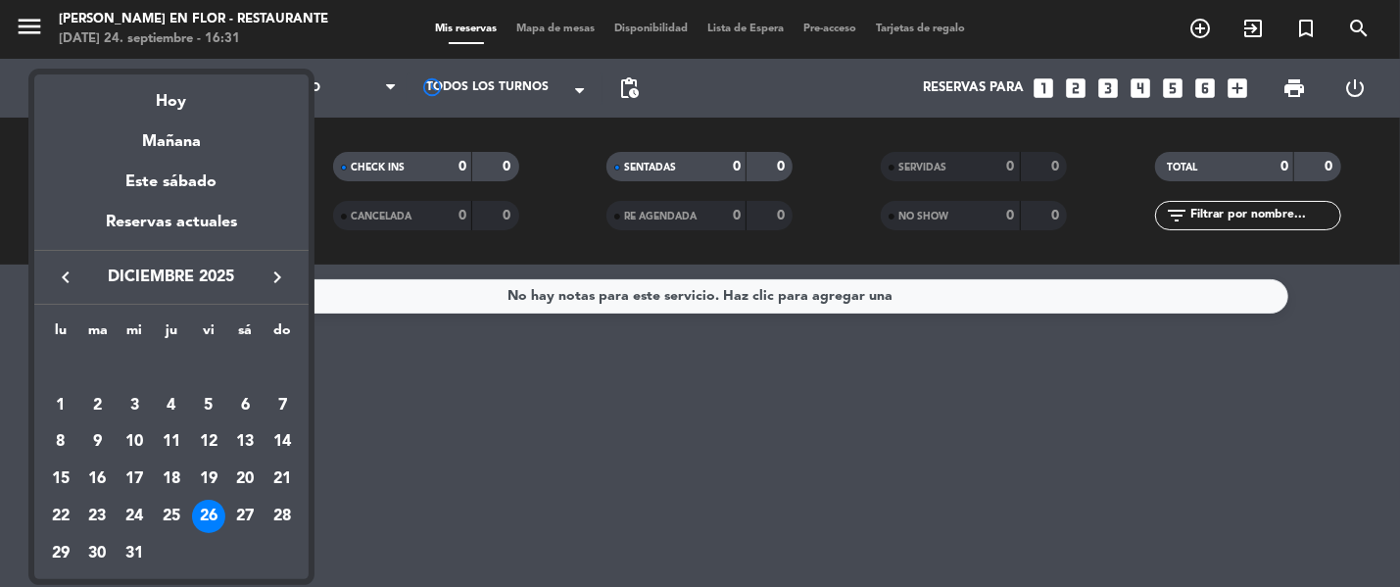
click at [291, 514] on div "28" at bounding box center [282, 516] width 33 height 33
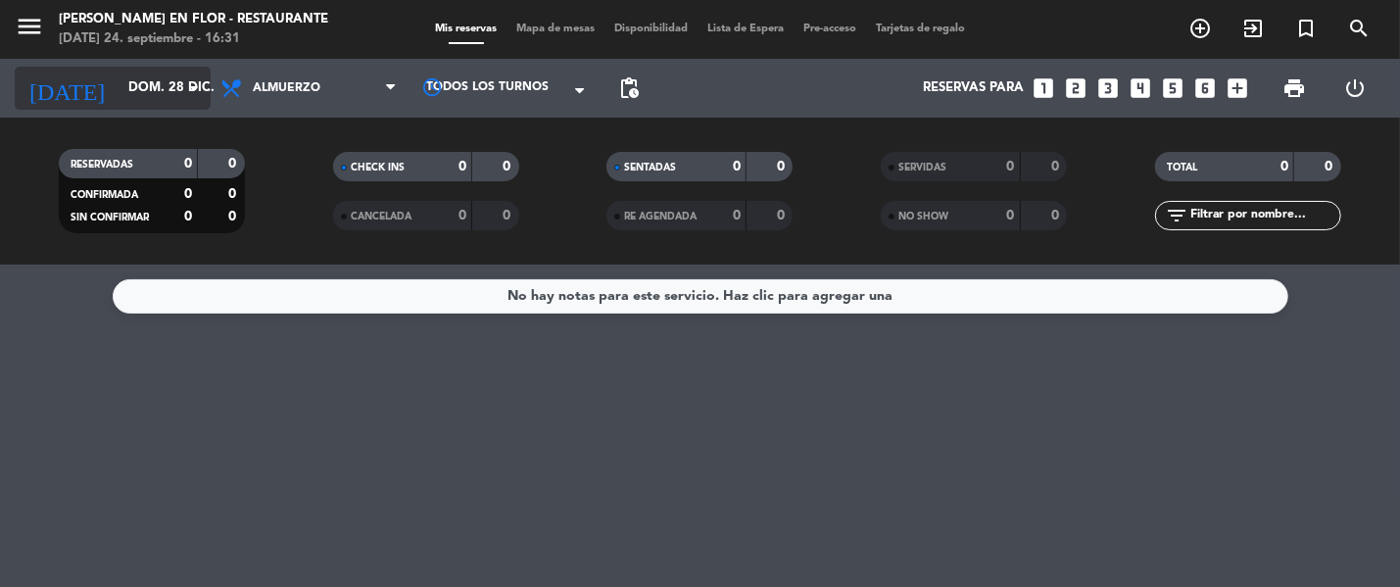
click at [176, 96] on input "dom. 28 dic." at bounding box center [204, 88] width 171 height 35
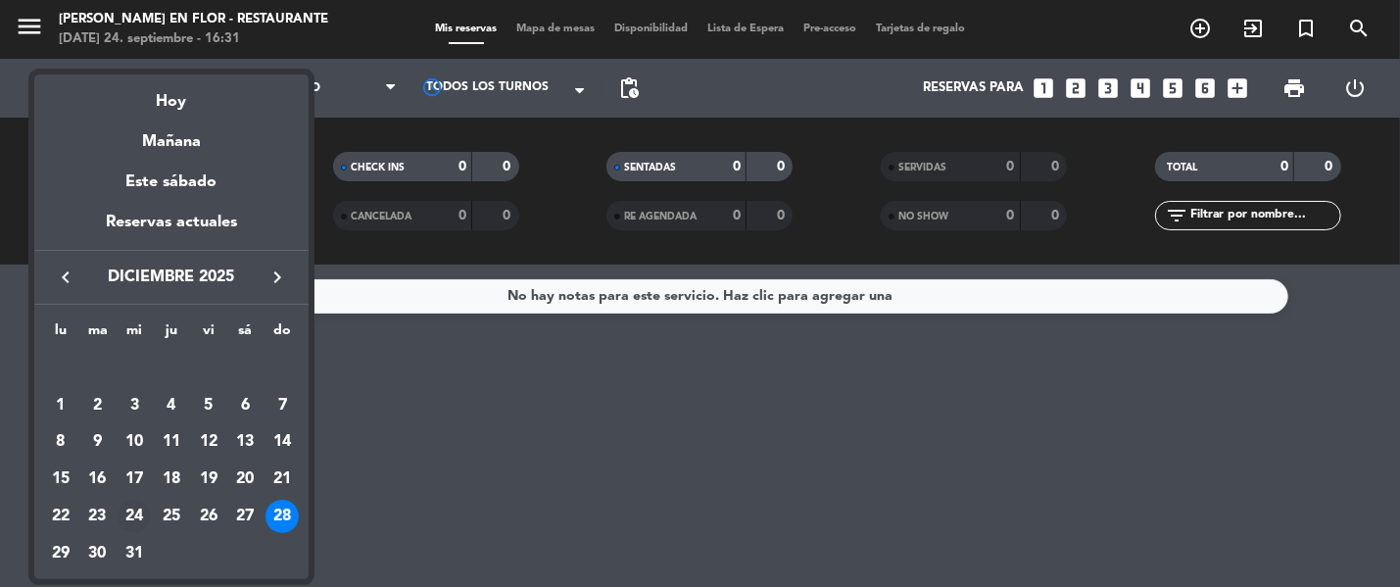
click at [132, 509] on div "24" at bounding box center [134, 516] width 33 height 33
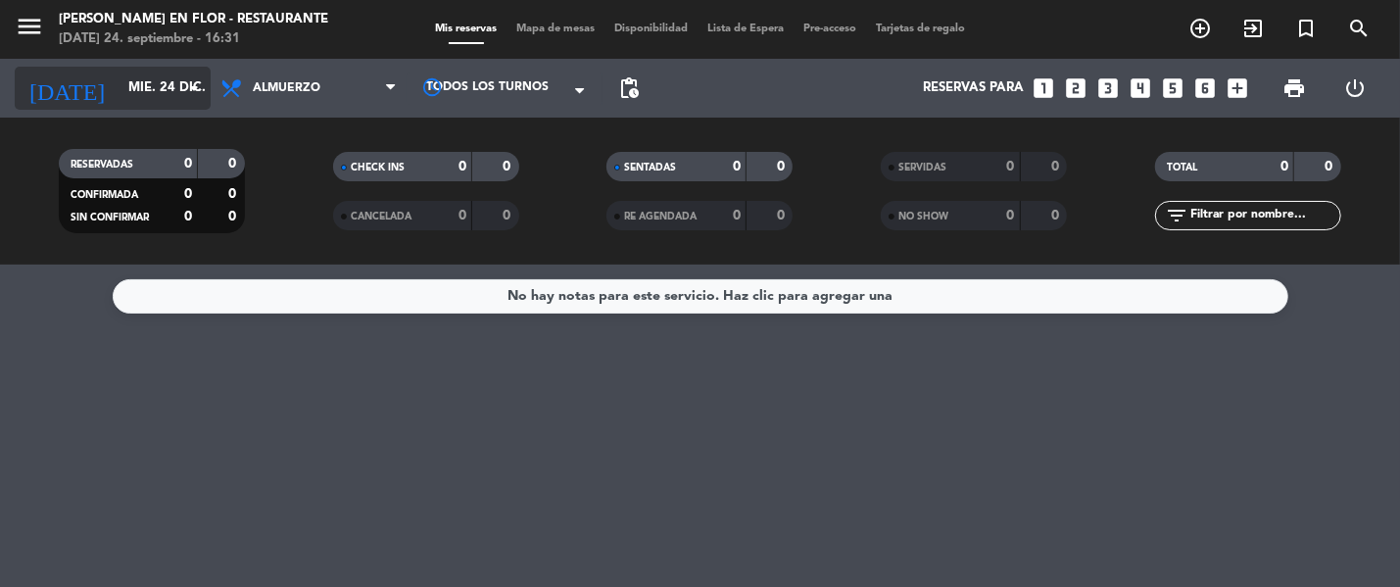
click at [119, 89] on input "mié. 24 dic." at bounding box center [204, 88] width 171 height 35
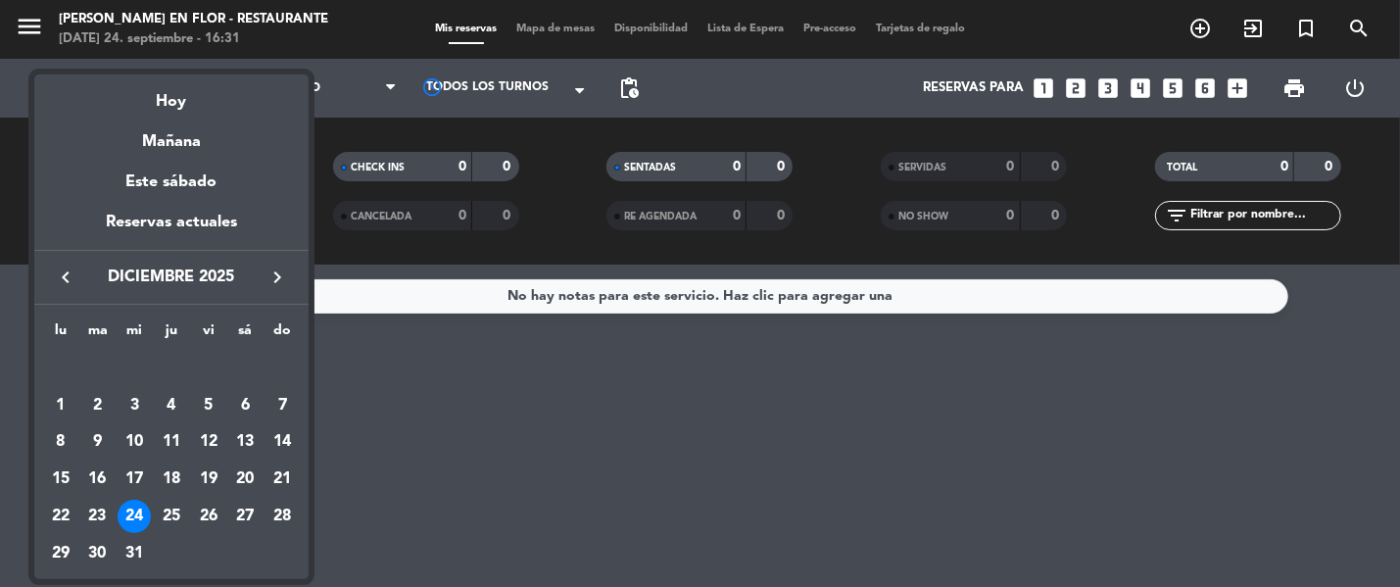
click at [136, 546] on div "31" at bounding box center [134, 553] width 33 height 33
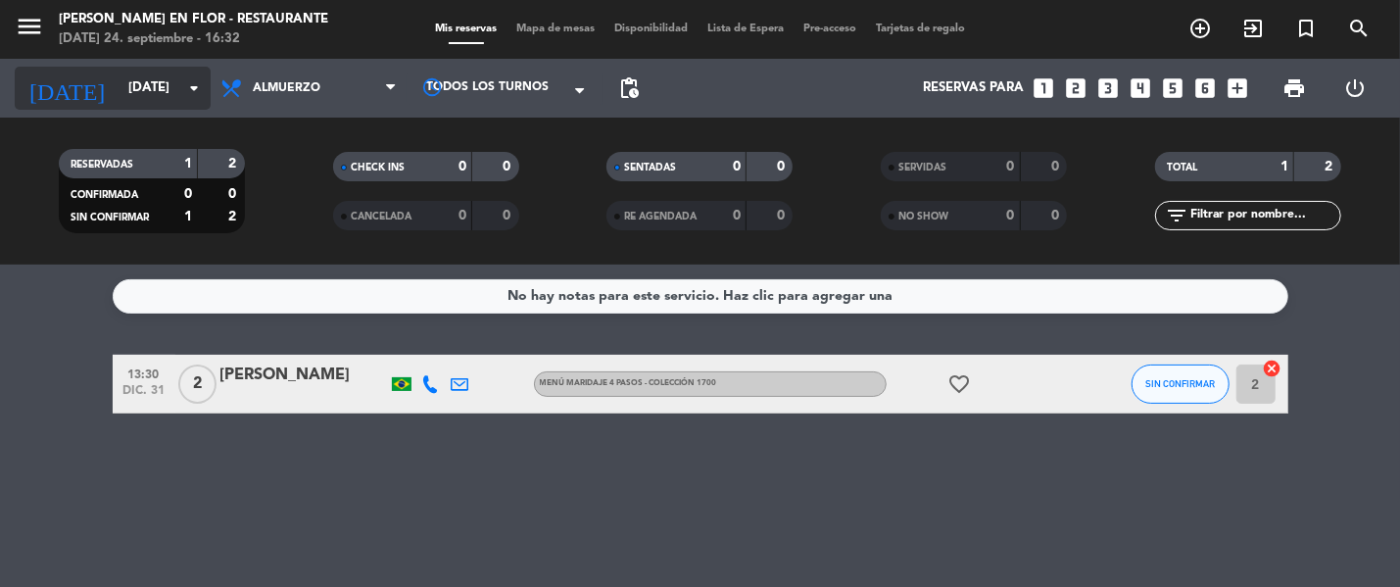
click at [151, 99] on input "[DATE]" at bounding box center [204, 88] width 171 height 35
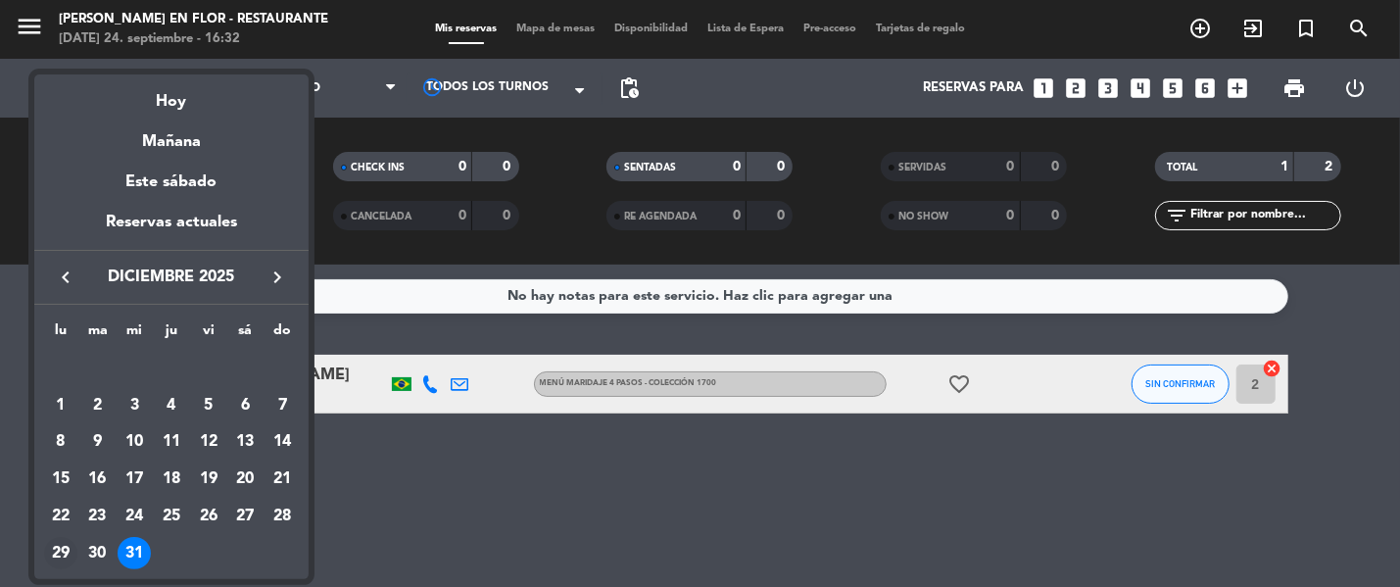
click at [65, 551] on div "29" at bounding box center [60, 553] width 33 height 33
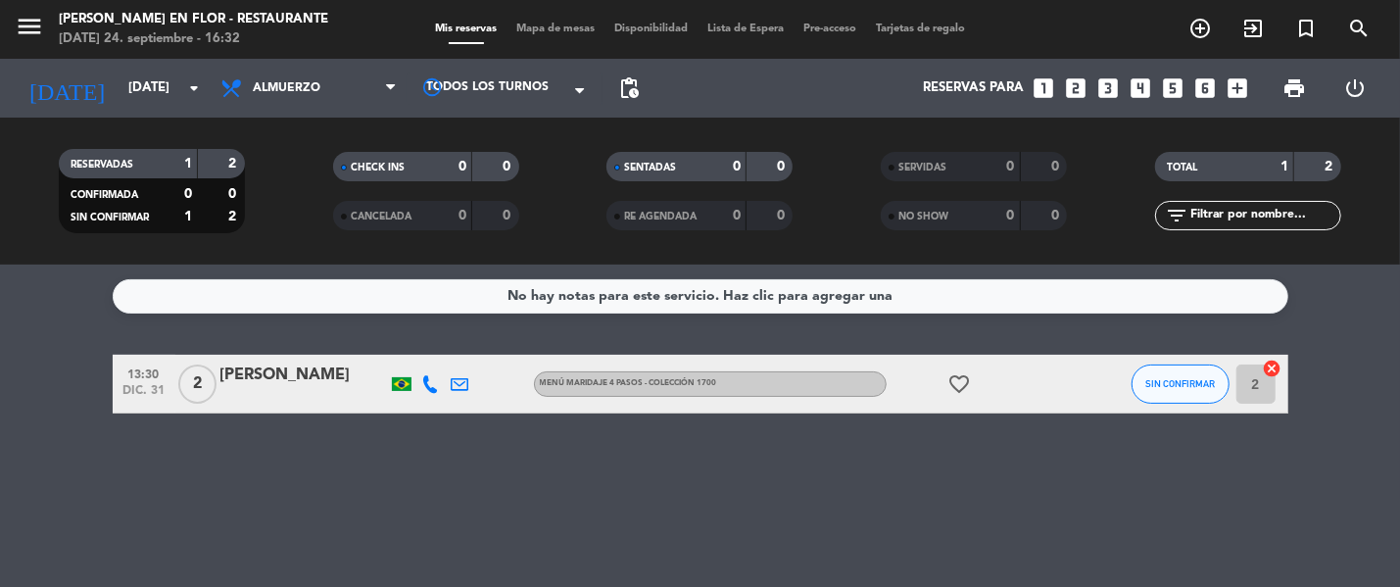
type input "lun. 29 dic."
